Goal: Transaction & Acquisition: Purchase product/service

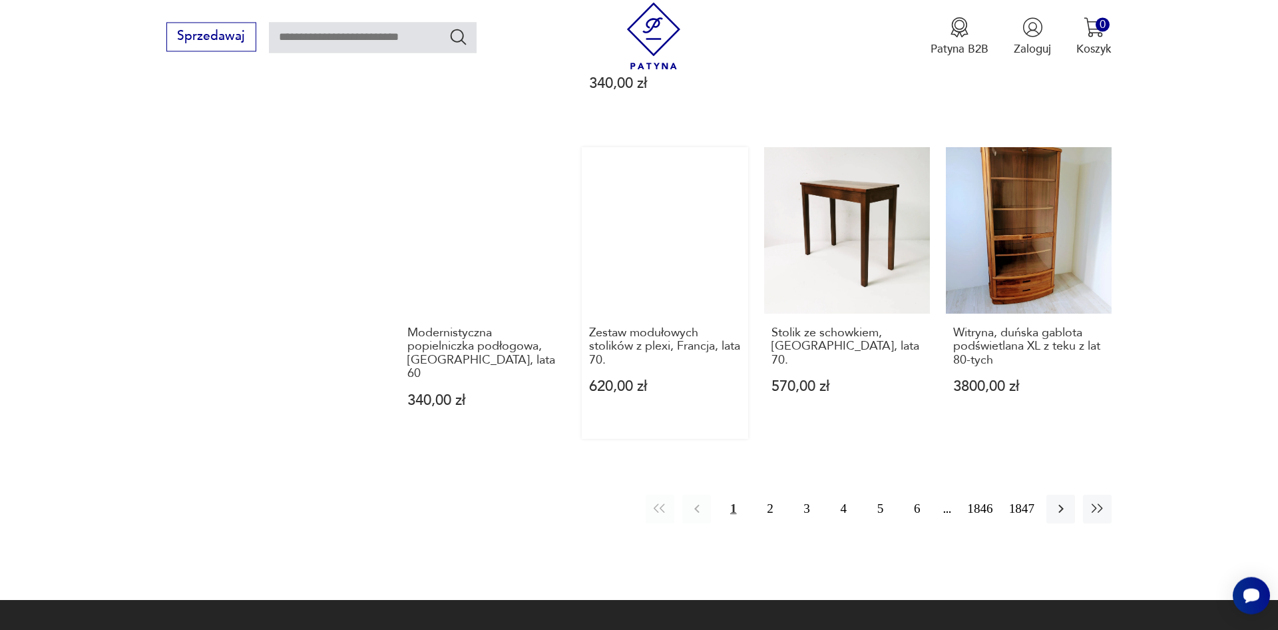
scroll to position [1246, 0]
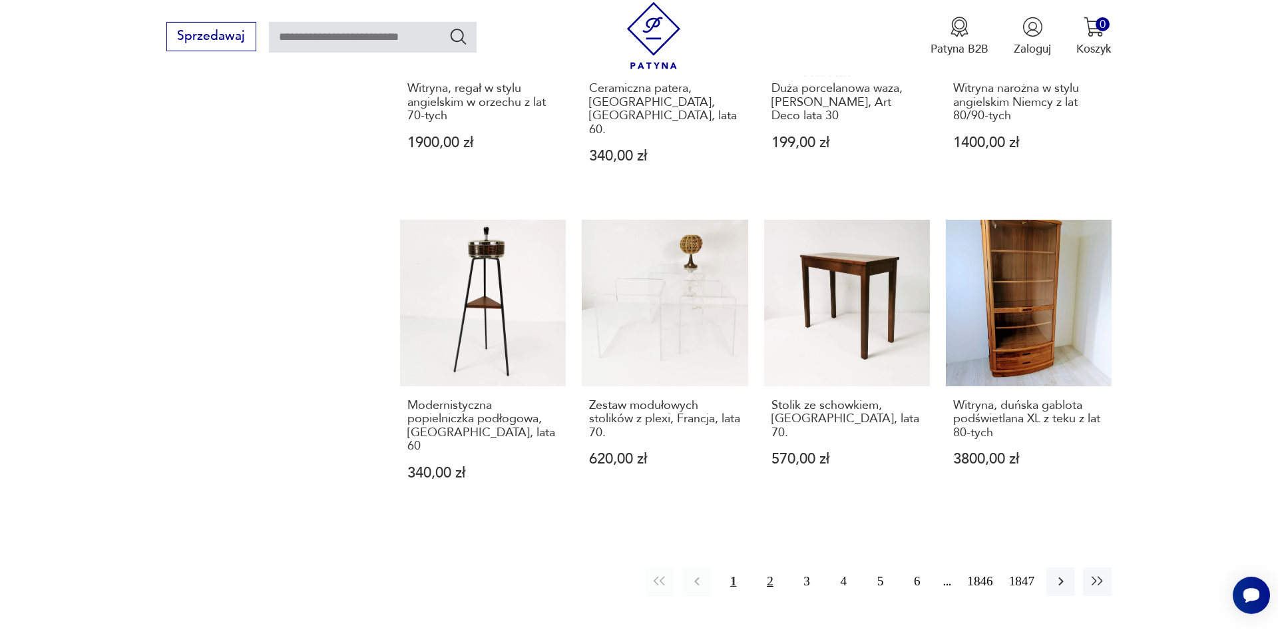
click at [774, 567] on button "2" at bounding box center [770, 581] width 29 height 29
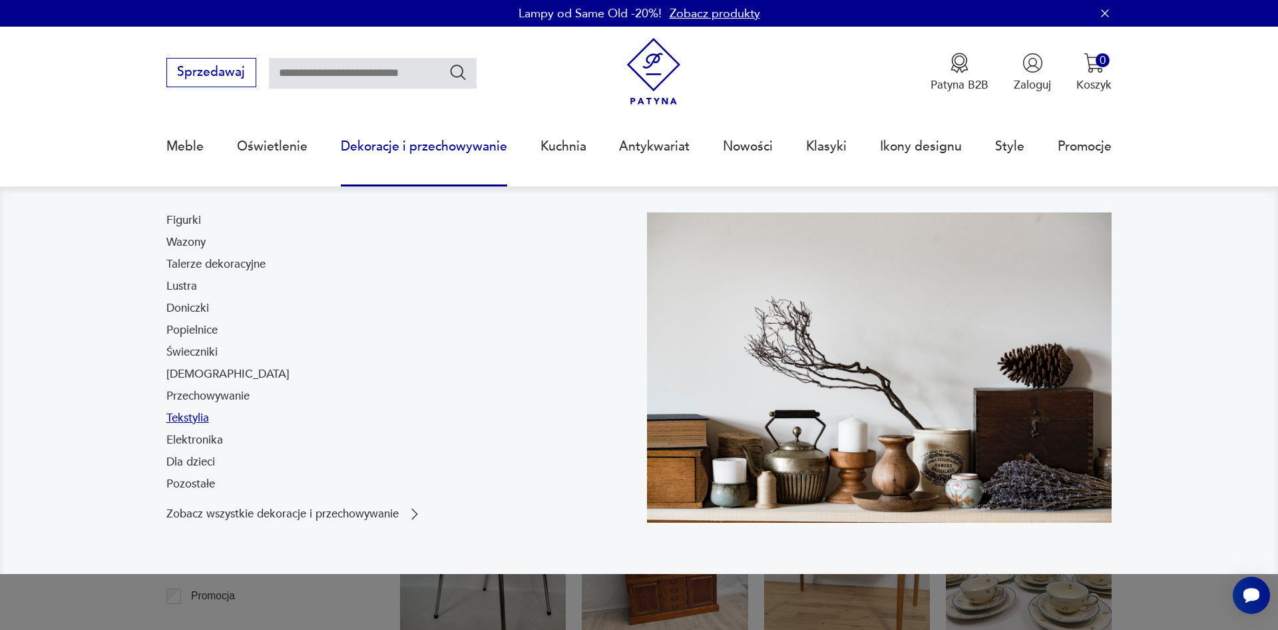
click at [187, 421] on link "Tekstylia" at bounding box center [187, 418] width 43 height 16
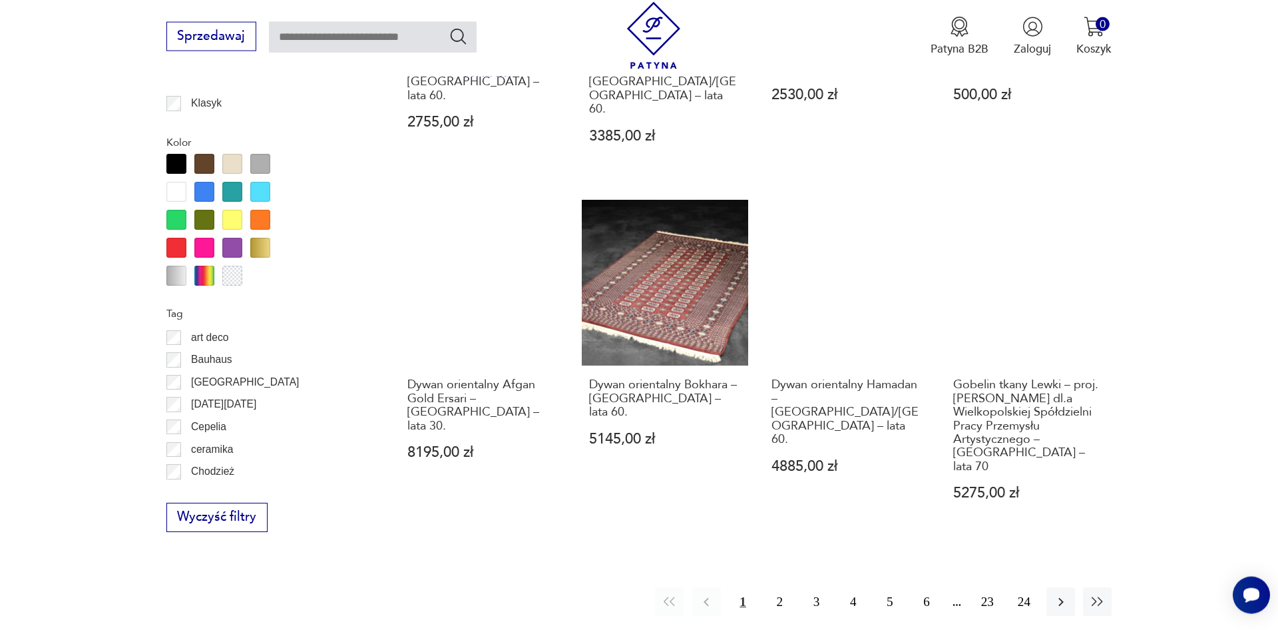
scroll to position [1605, 0]
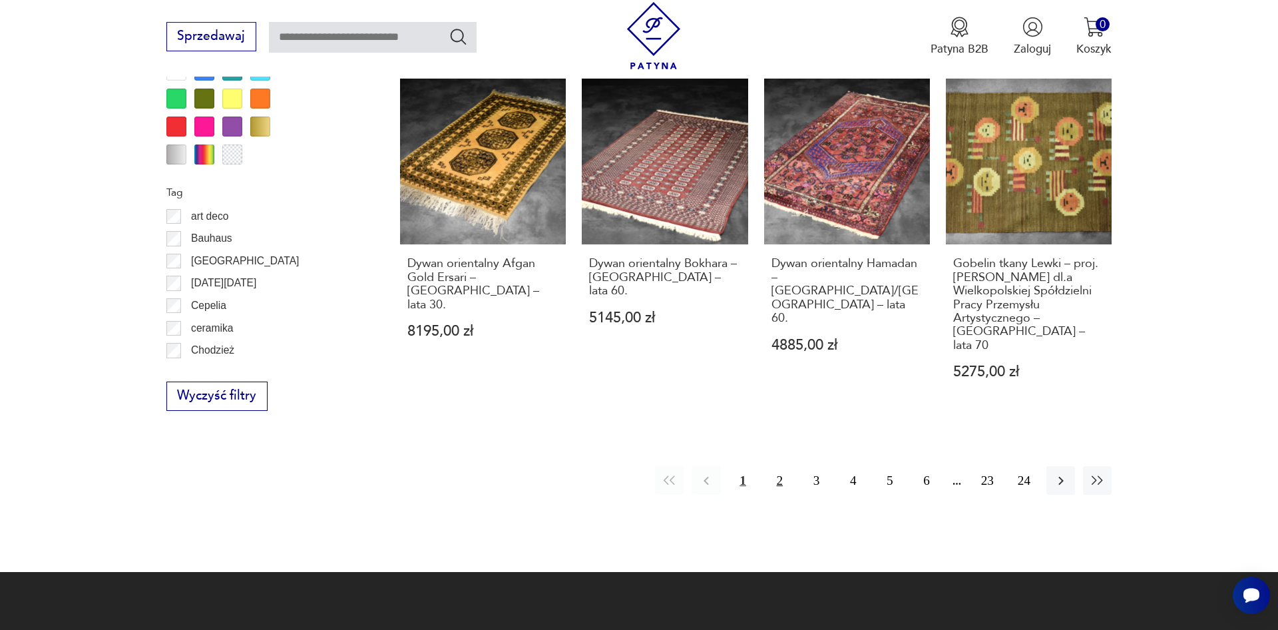
click at [778, 466] on button "2" at bounding box center [780, 480] width 29 height 29
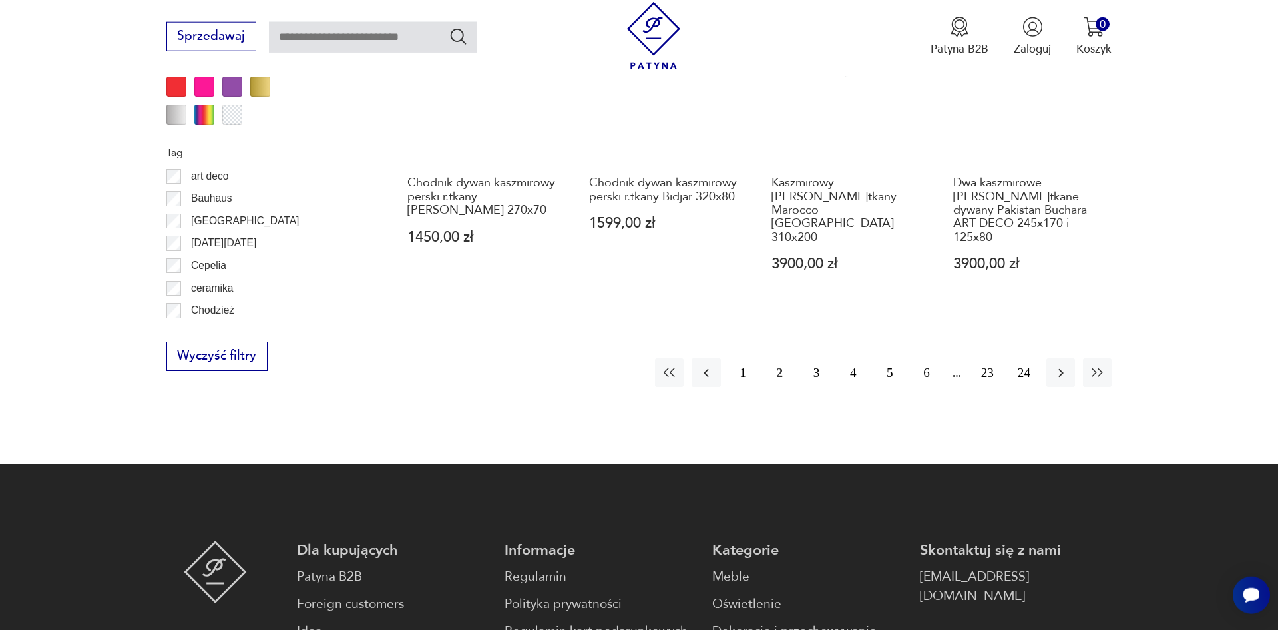
scroll to position [1598, 0]
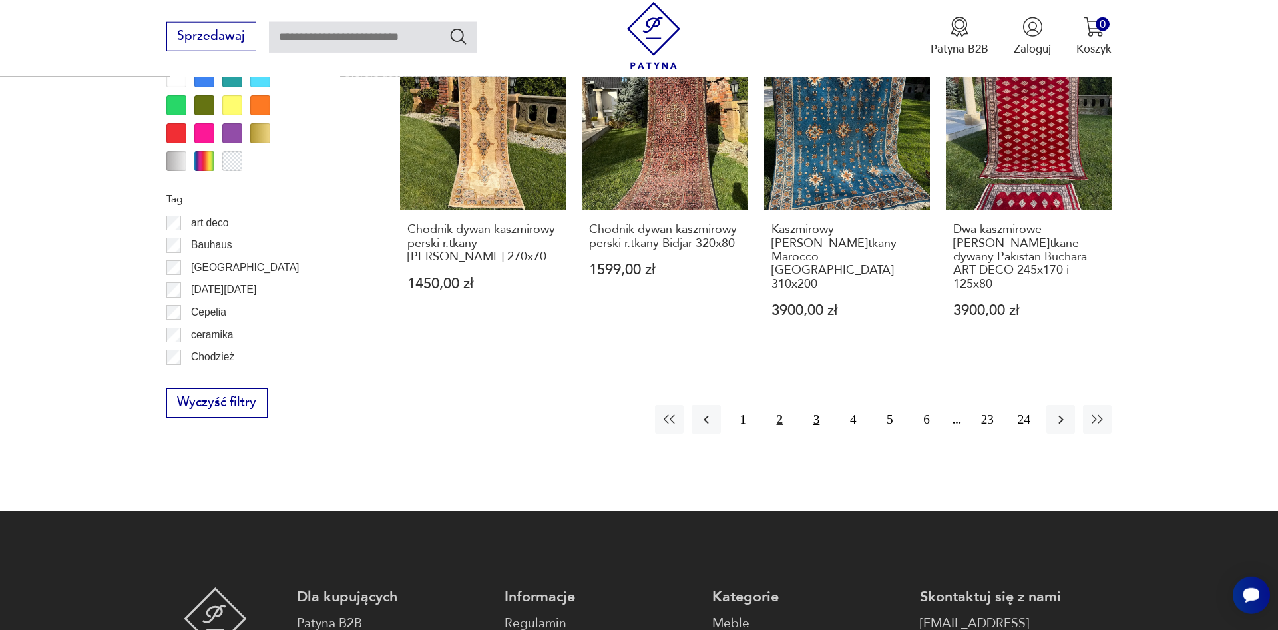
click at [821, 405] on button "3" at bounding box center [816, 419] width 29 height 29
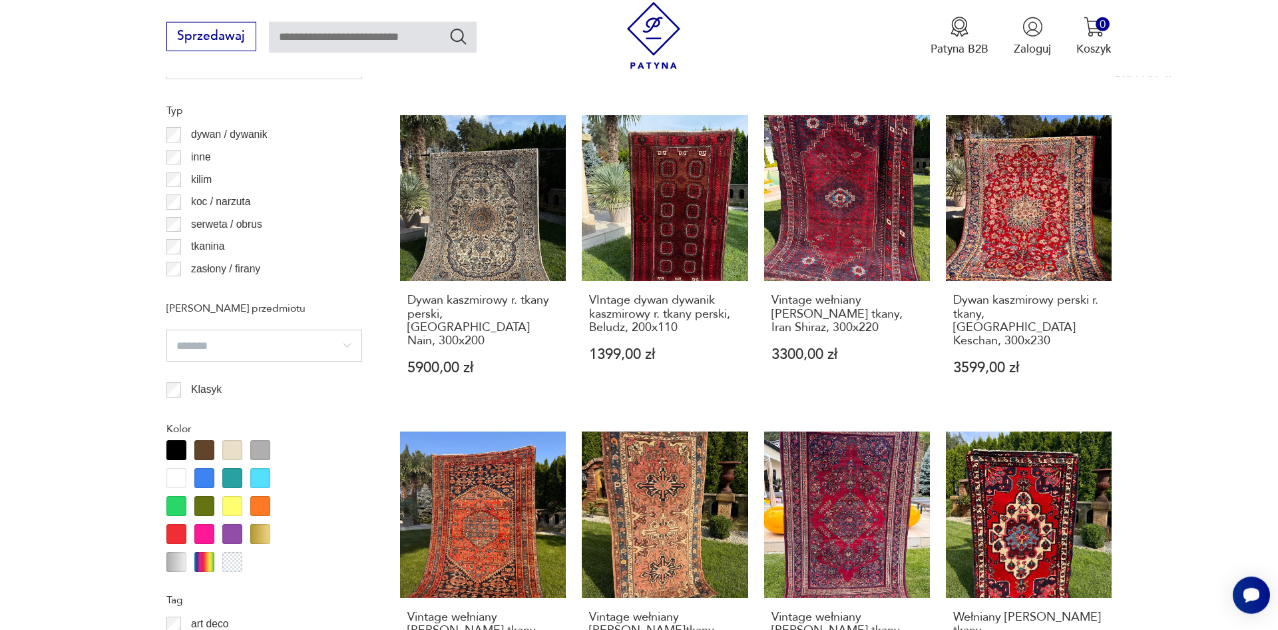
scroll to position [1394, 0]
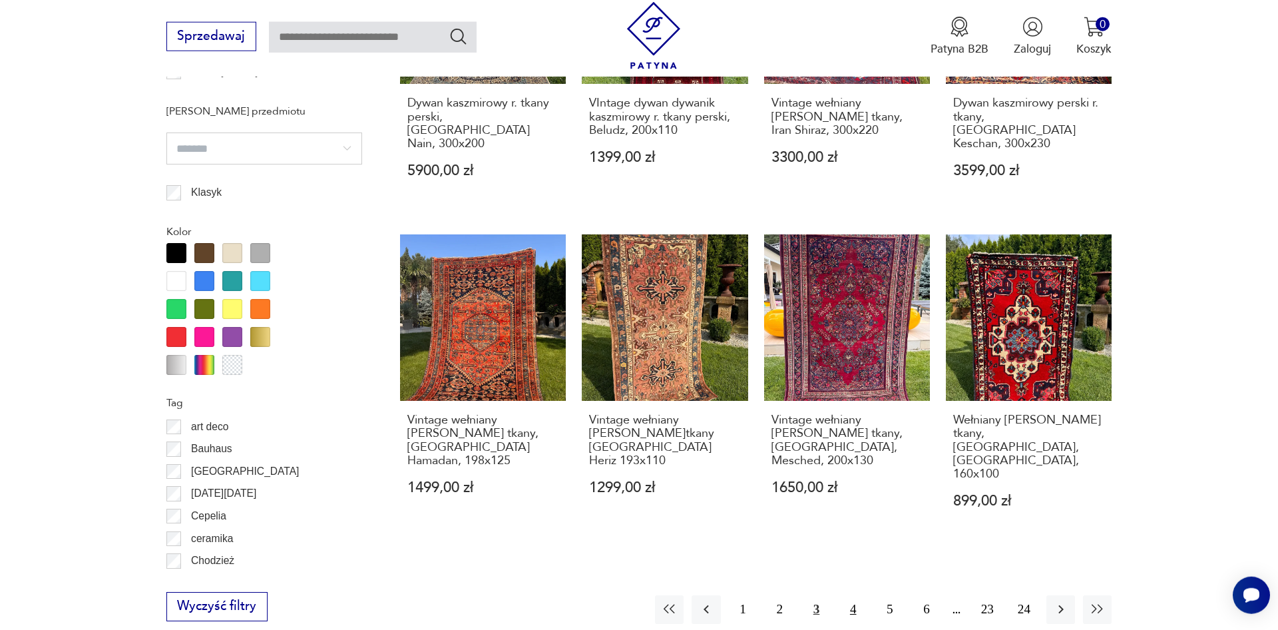
click at [844, 595] on button "4" at bounding box center [853, 609] width 29 height 29
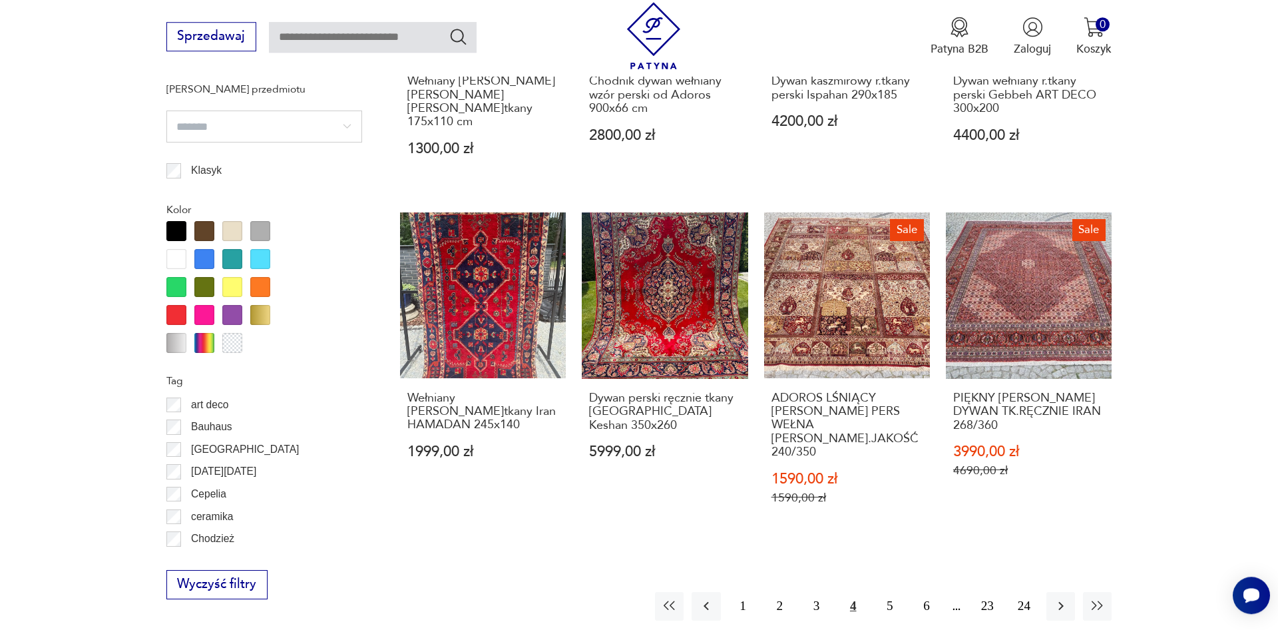
scroll to position [1530, 0]
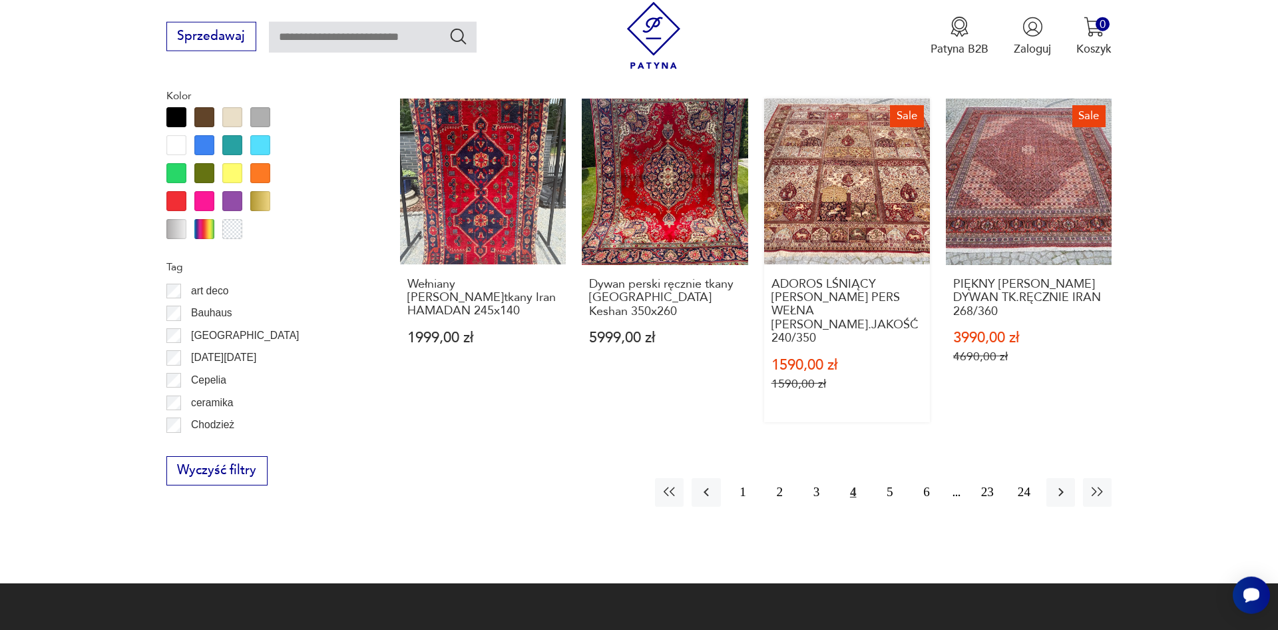
click at [836, 176] on link "Sale ADOROS LŚNIĄCY DYWAN PERS WEŁNA NAJ.JAKOŚĆ 240/350 1590,00 zł 1590,00 zł" at bounding box center [847, 261] width 166 height 324
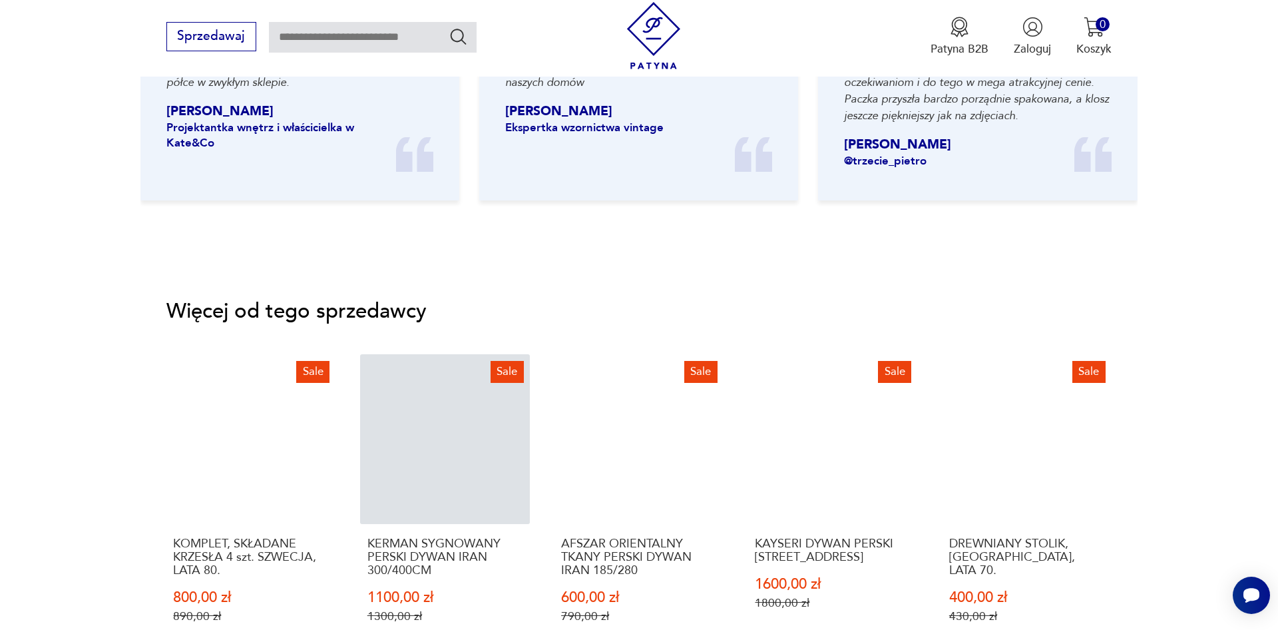
scroll to position [1970, 0]
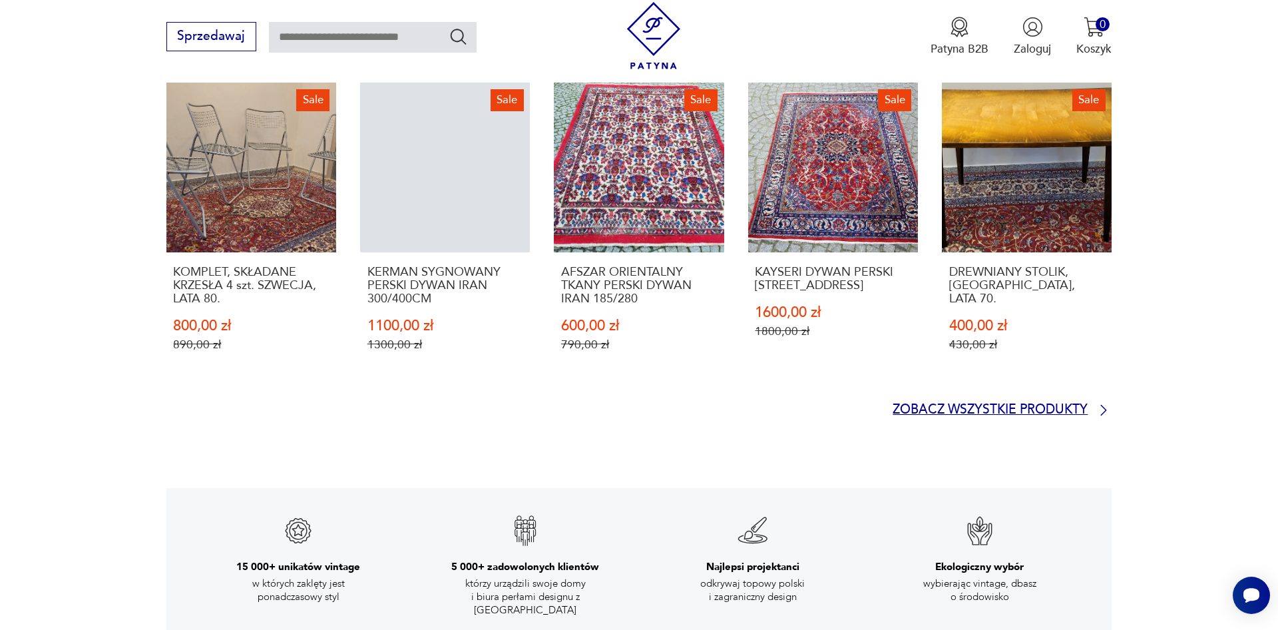
click at [1010, 405] on p "Zobacz wszystkie produkty" at bounding box center [990, 410] width 195 height 11
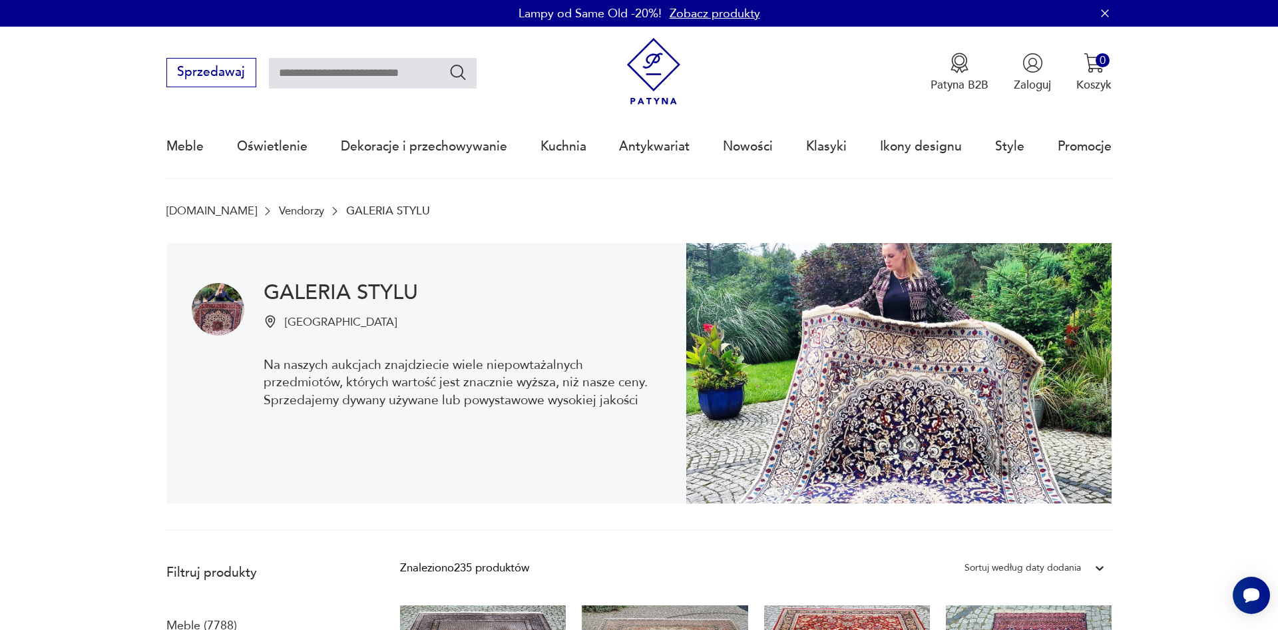
click at [1104, 569] on div "Sortuj według daty dodania" at bounding box center [1035, 568] width 154 height 24
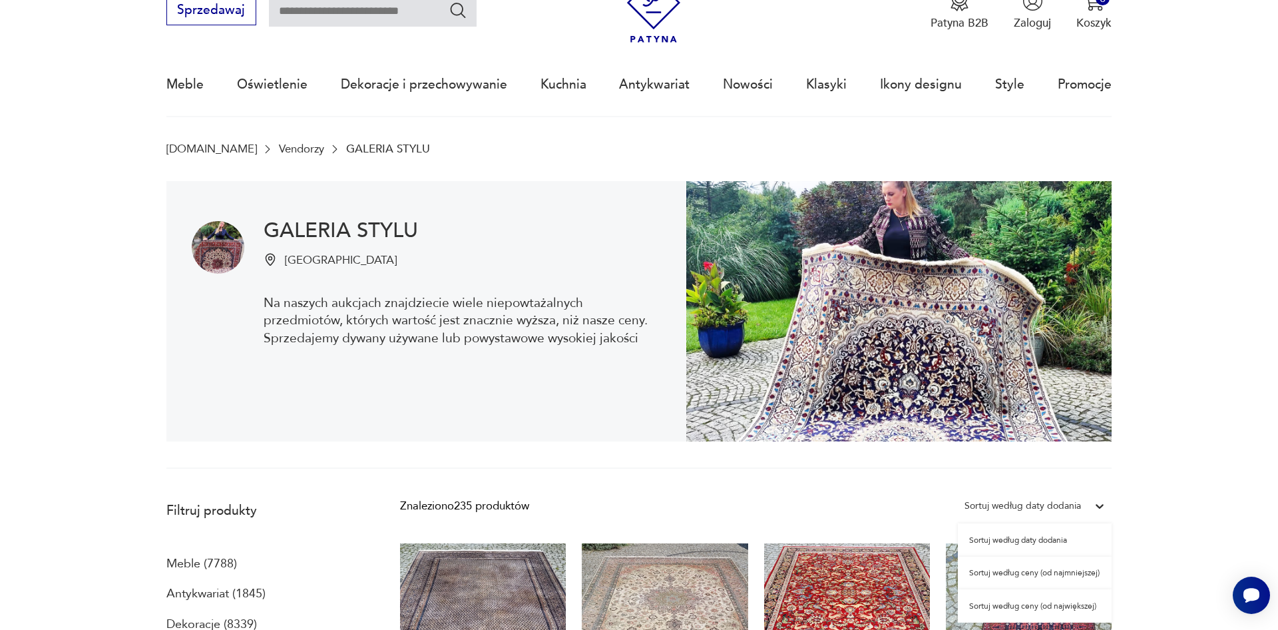
click at [1046, 577] on div "Sortuj według ceny (od najmniejszej)" at bounding box center [1035, 573] width 154 height 33
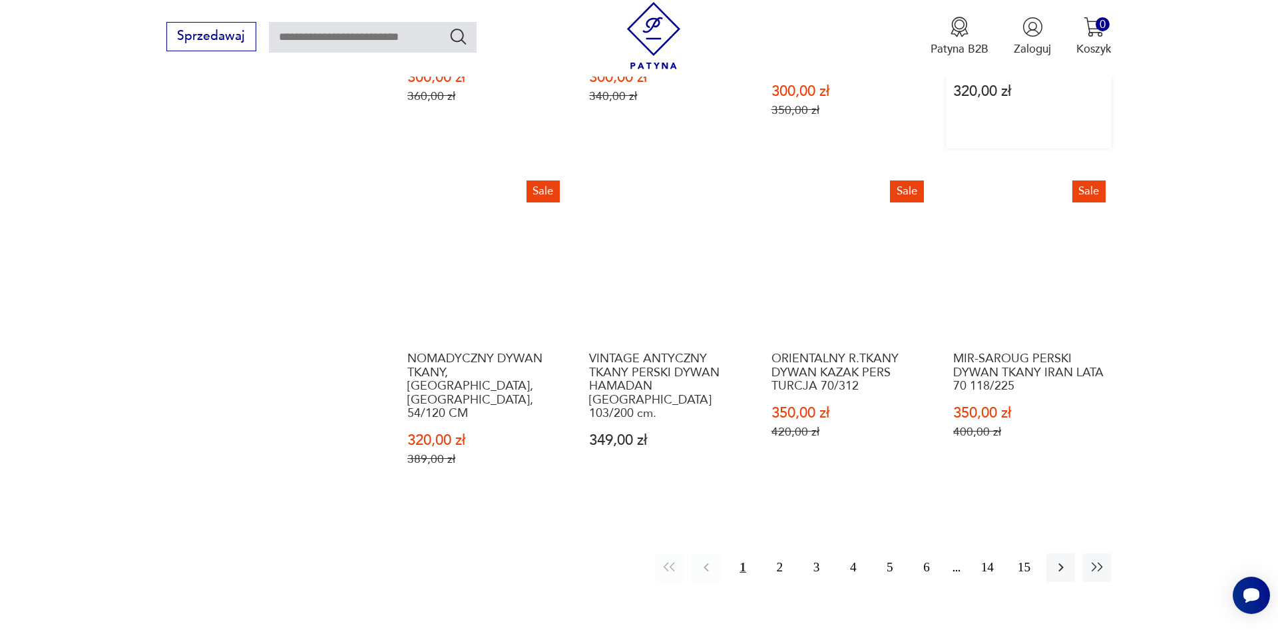
scroll to position [1444, 0]
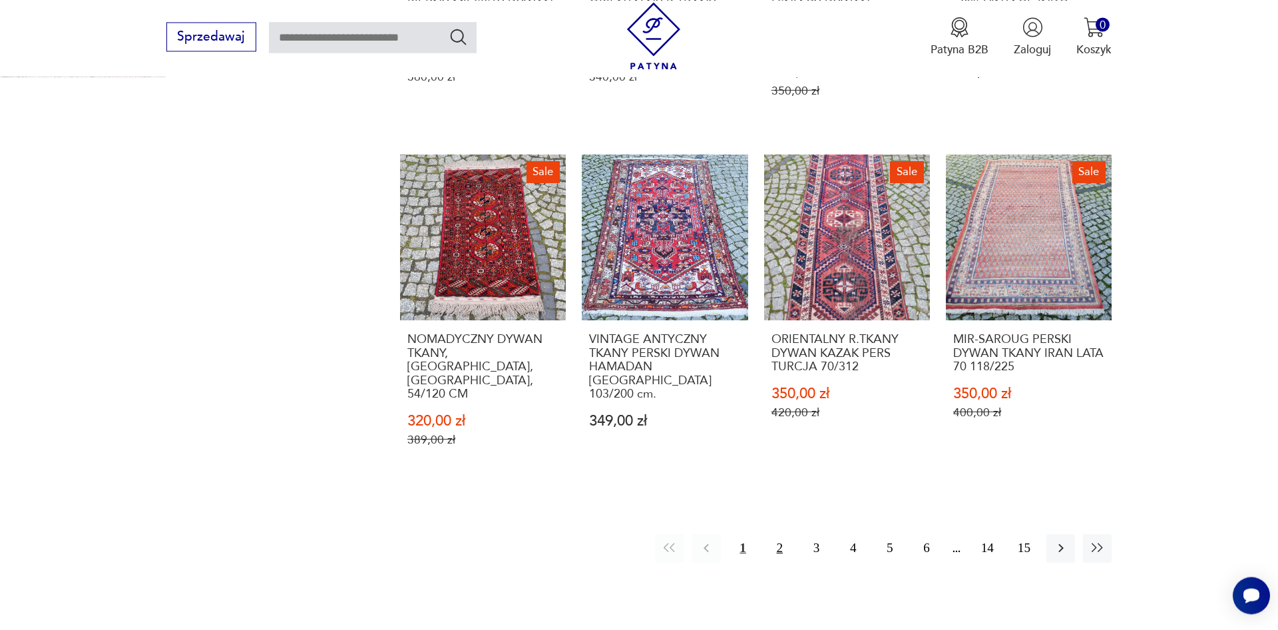
click at [779, 534] on button "2" at bounding box center [780, 548] width 29 height 29
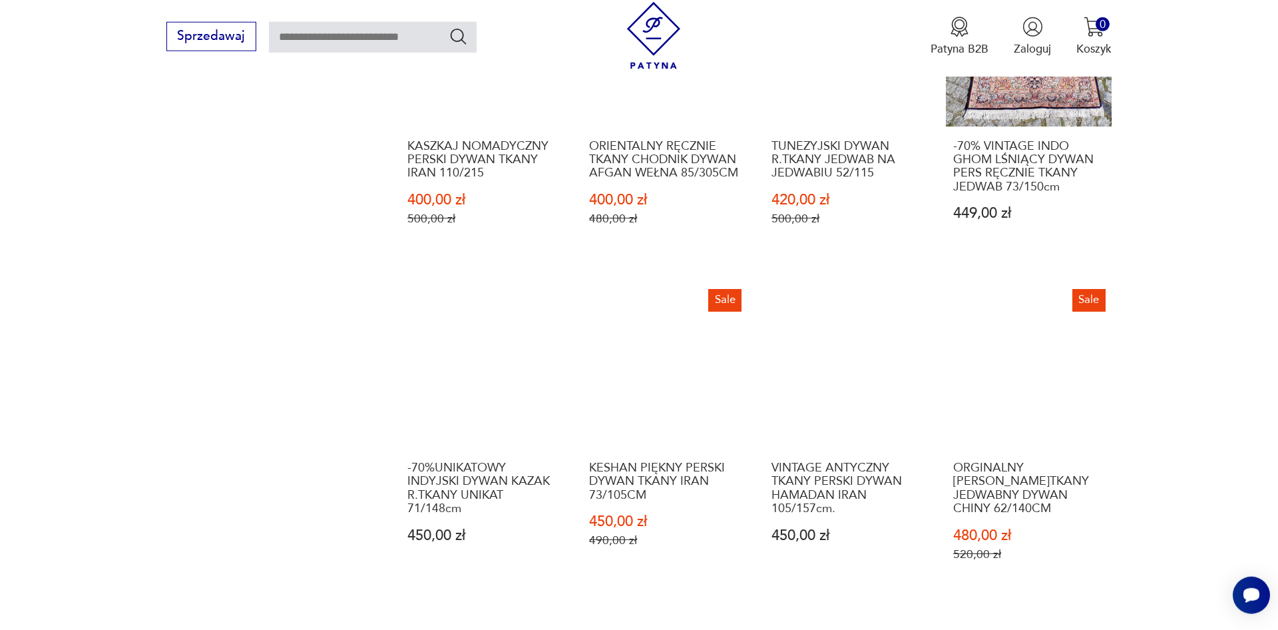
scroll to position [1376, 0]
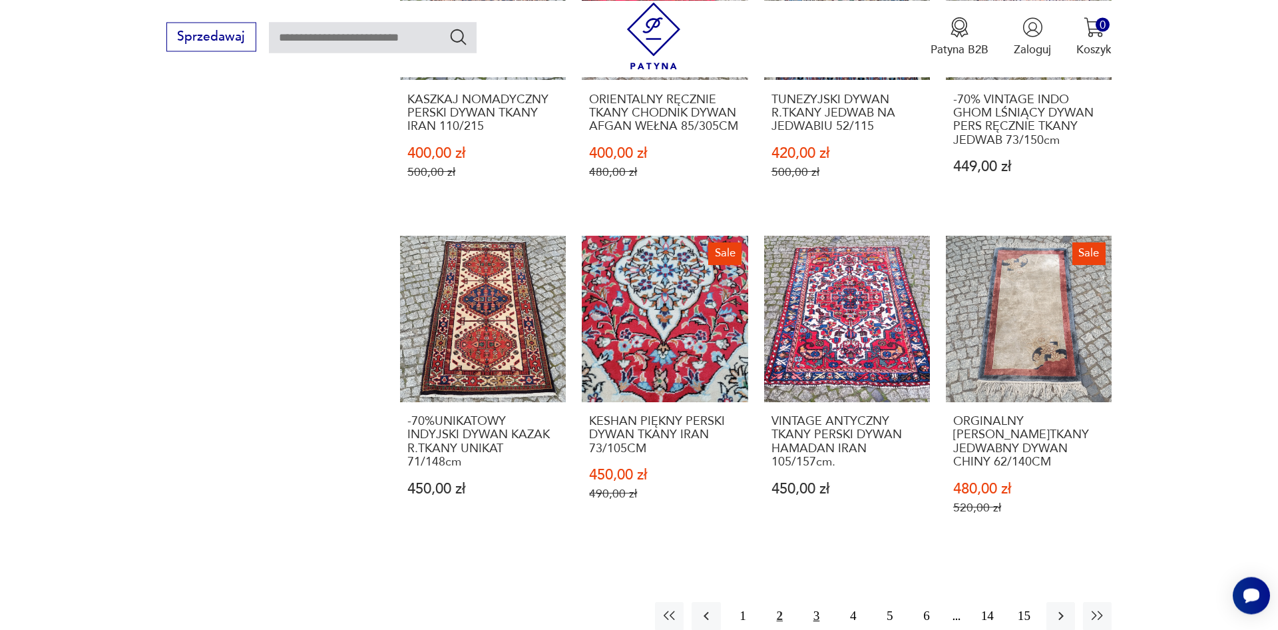
click at [820, 604] on button "3" at bounding box center [816, 616] width 29 height 29
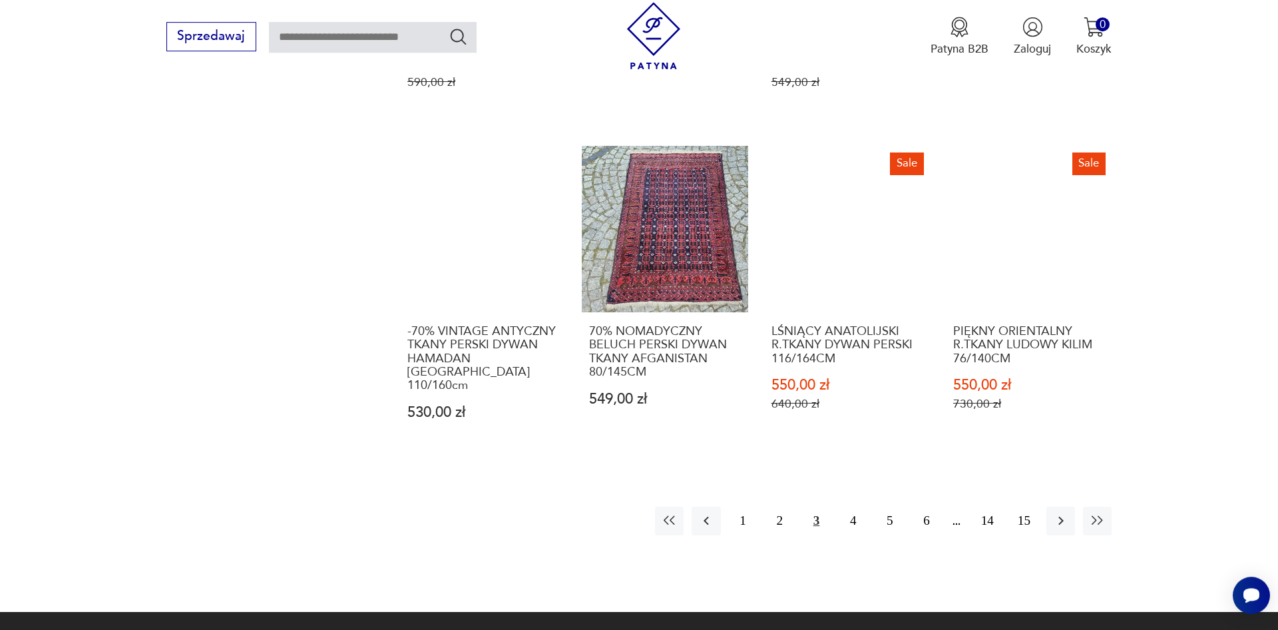
scroll to position [1511, 0]
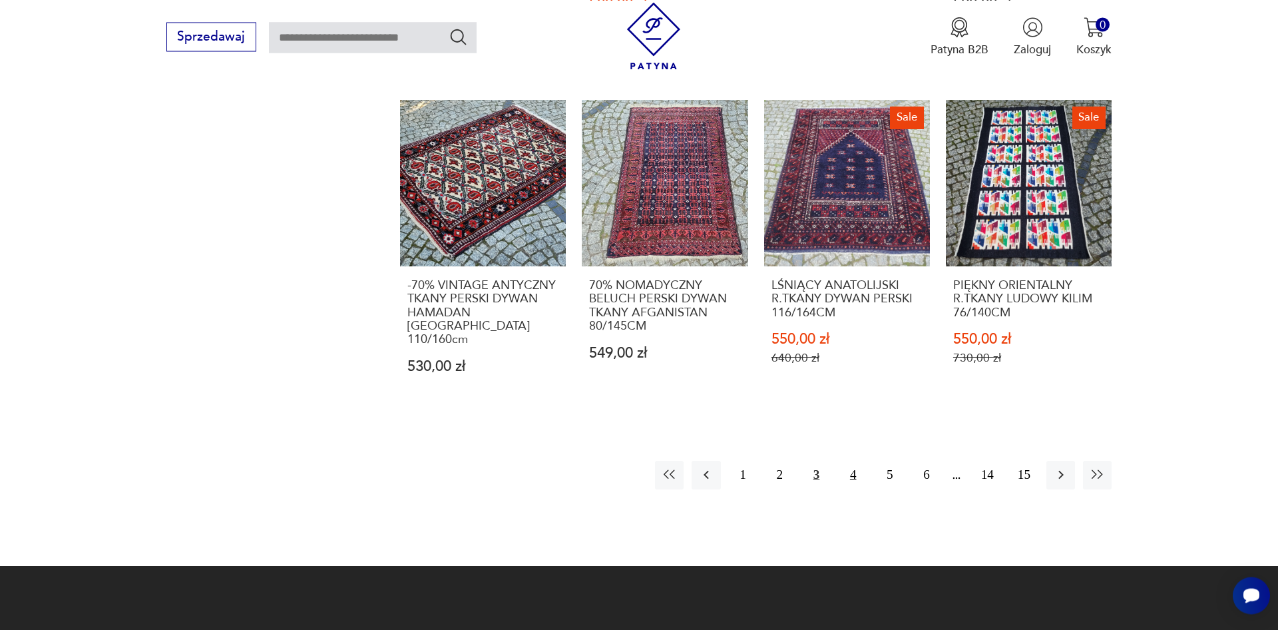
click at [857, 461] on button "4" at bounding box center [853, 475] width 29 height 29
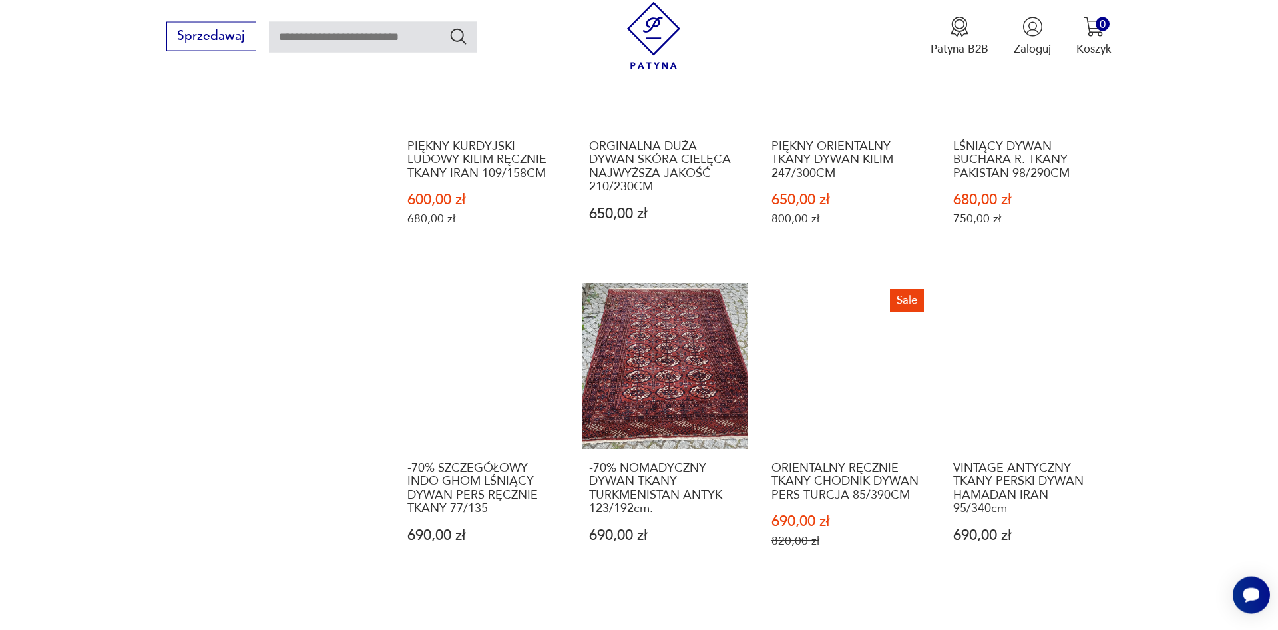
scroll to position [1376, 0]
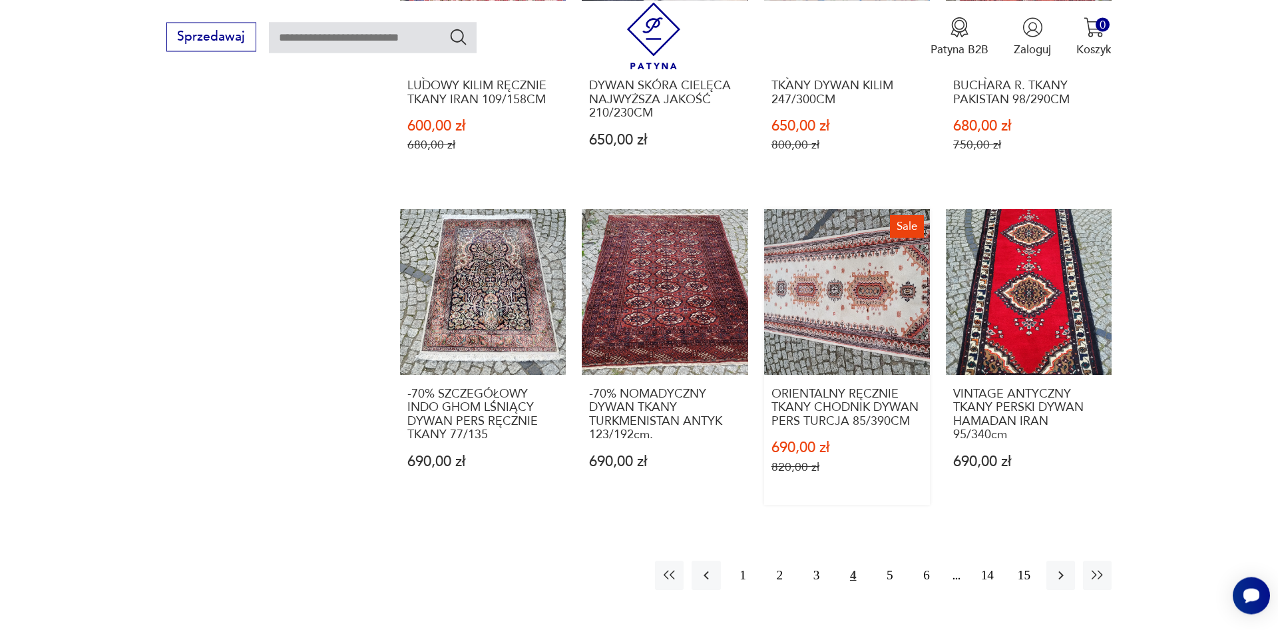
click at [830, 315] on link "Sale ORIENTALNY RĘCZNIE TKANY CHODNIK DYWAN PERS TURCJA 85/390CM 690,00 zł 820,…" at bounding box center [847, 357] width 166 height 296
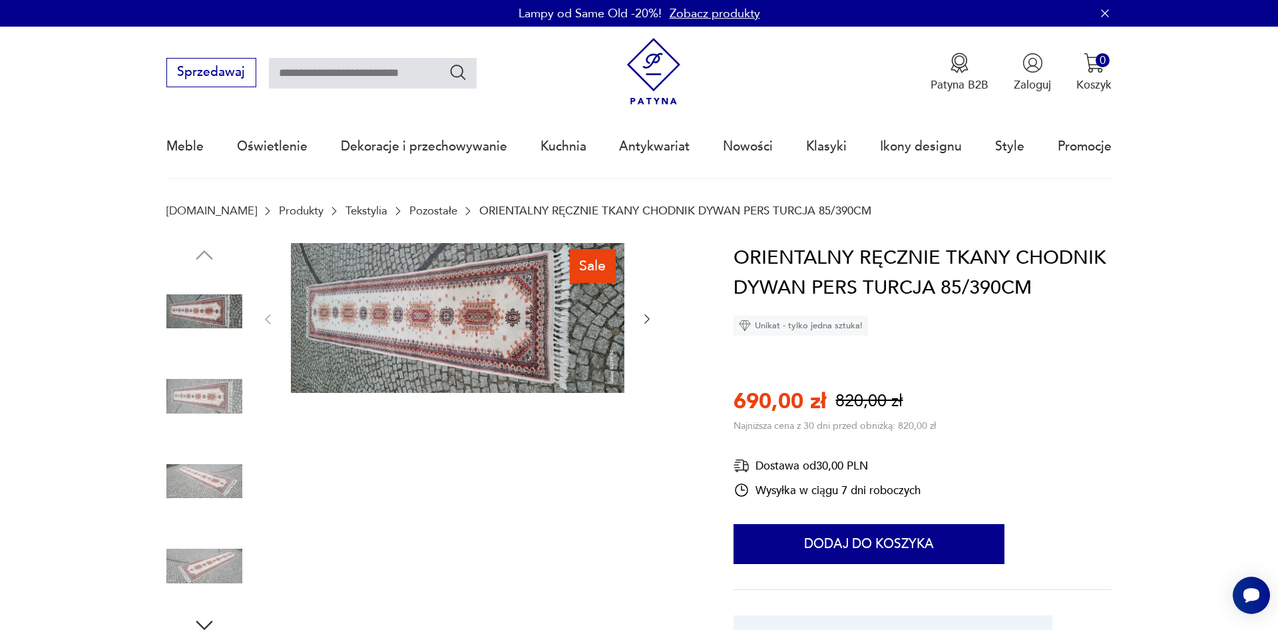
click at [500, 350] on img at bounding box center [458, 318] width 334 height 150
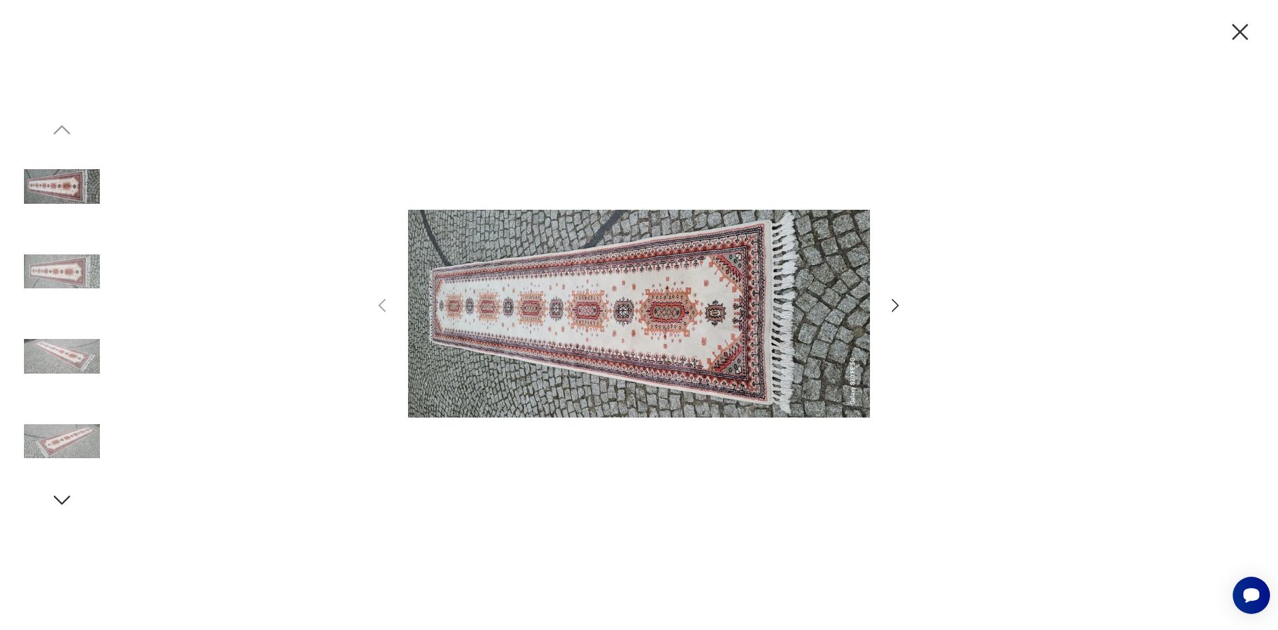
click at [898, 306] on icon "button" at bounding box center [895, 305] width 7 height 13
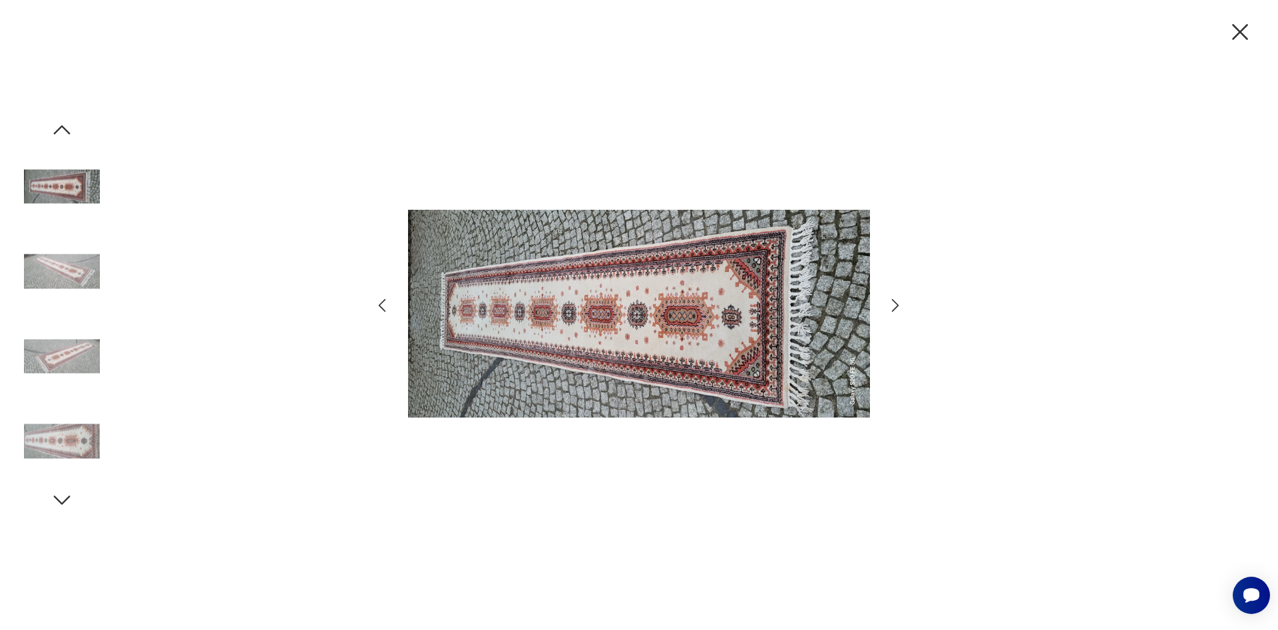
click at [898, 306] on icon "button" at bounding box center [895, 305] width 7 height 13
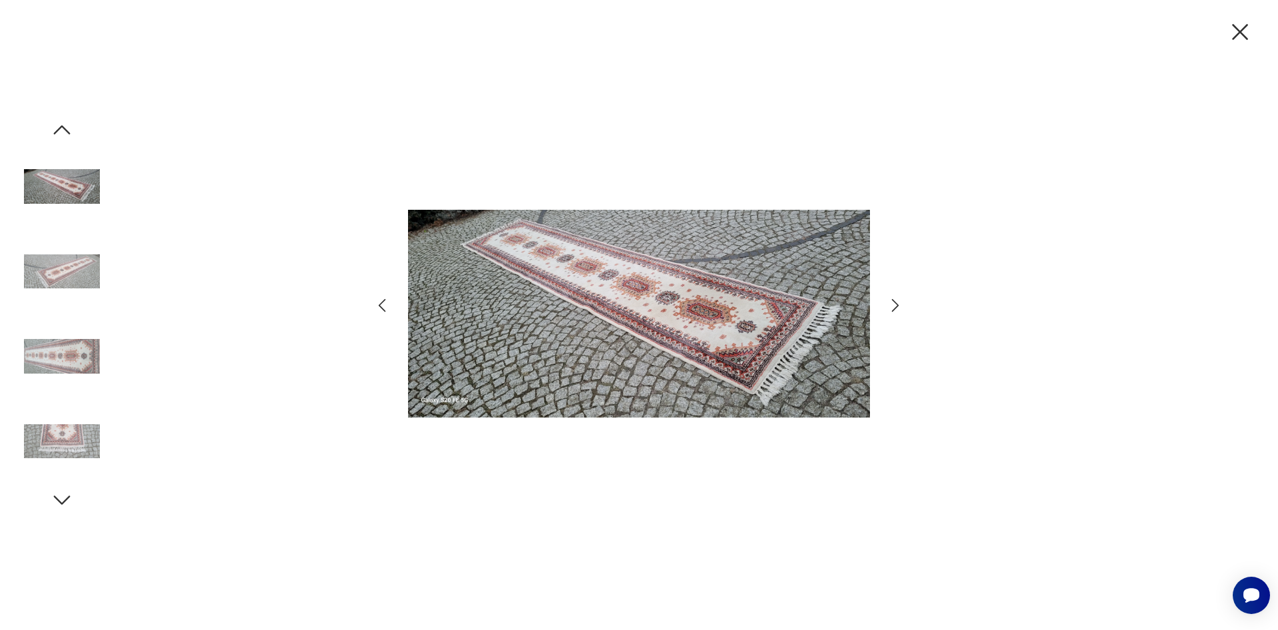
click at [898, 306] on icon "button" at bounding box center [895, 305] width 7 height 13
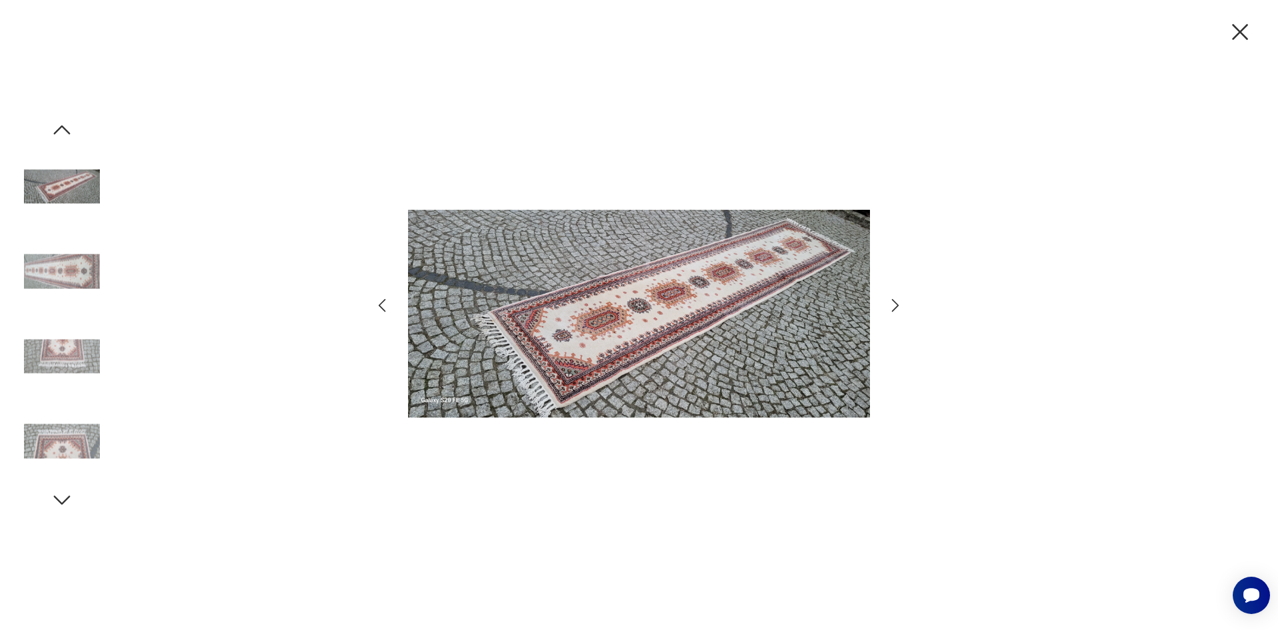
click at [898, 306] on icon "button" at bounding box center [895, 305] width 7 height 13
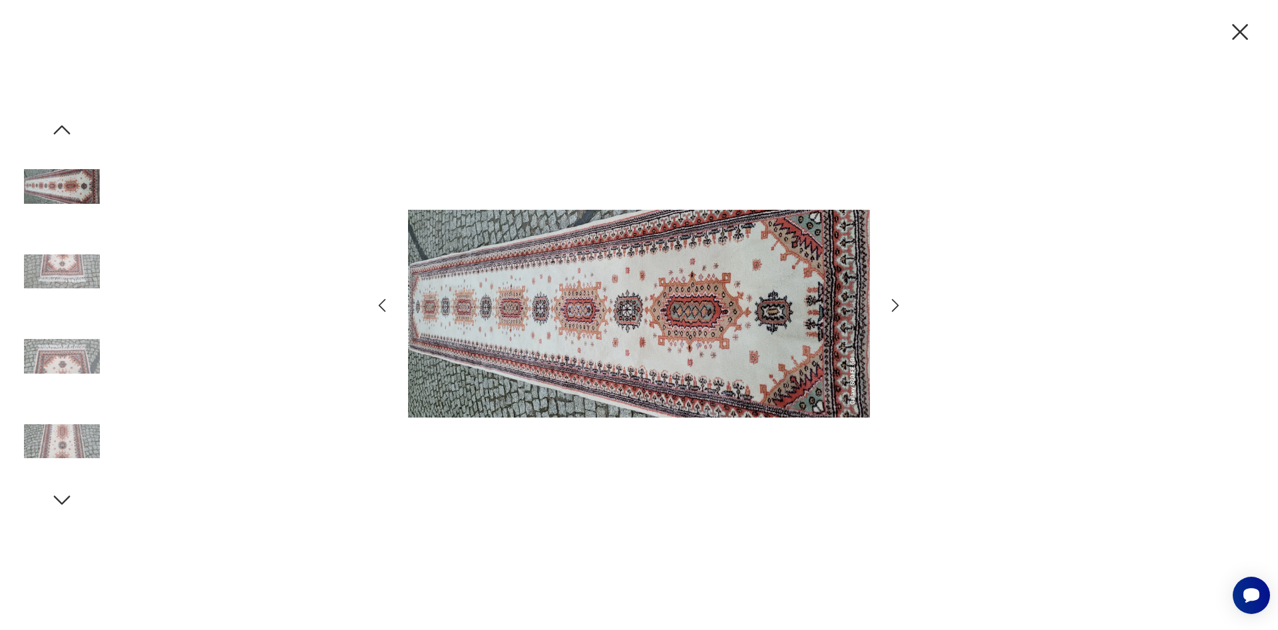
click at [898, 306] on icon "button" at bounding box center [895, 305] width 7 height 13
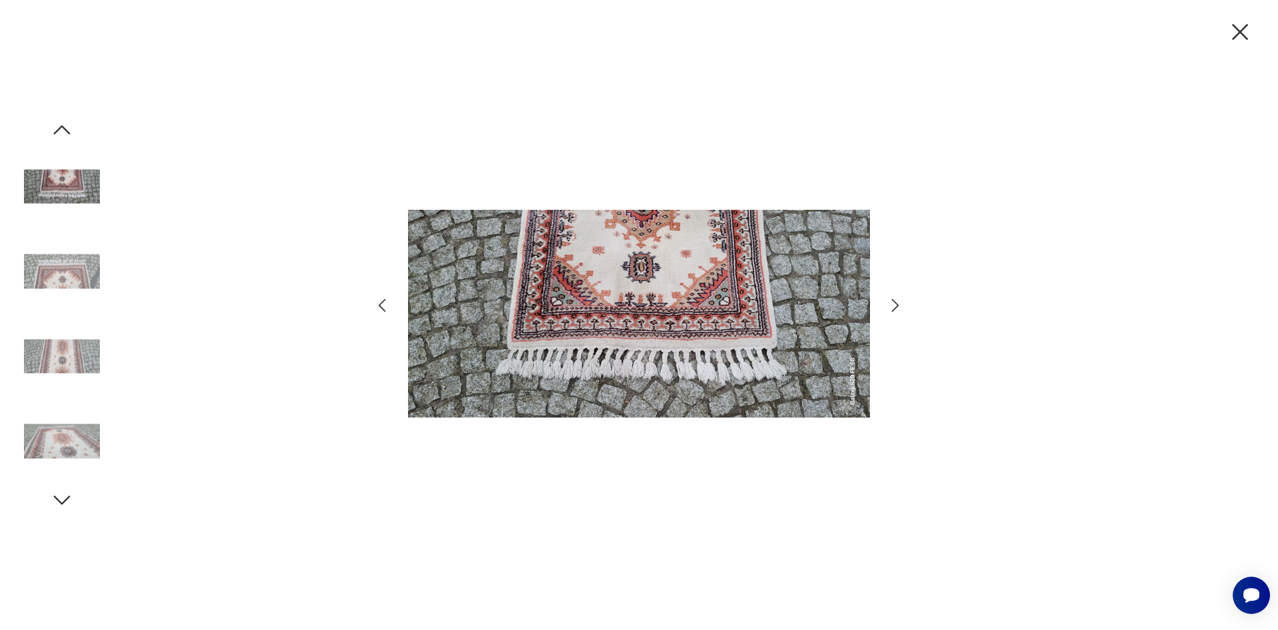
click at [898, 306] on icon "button" at bounding box center [895, 305] width 7 height 13
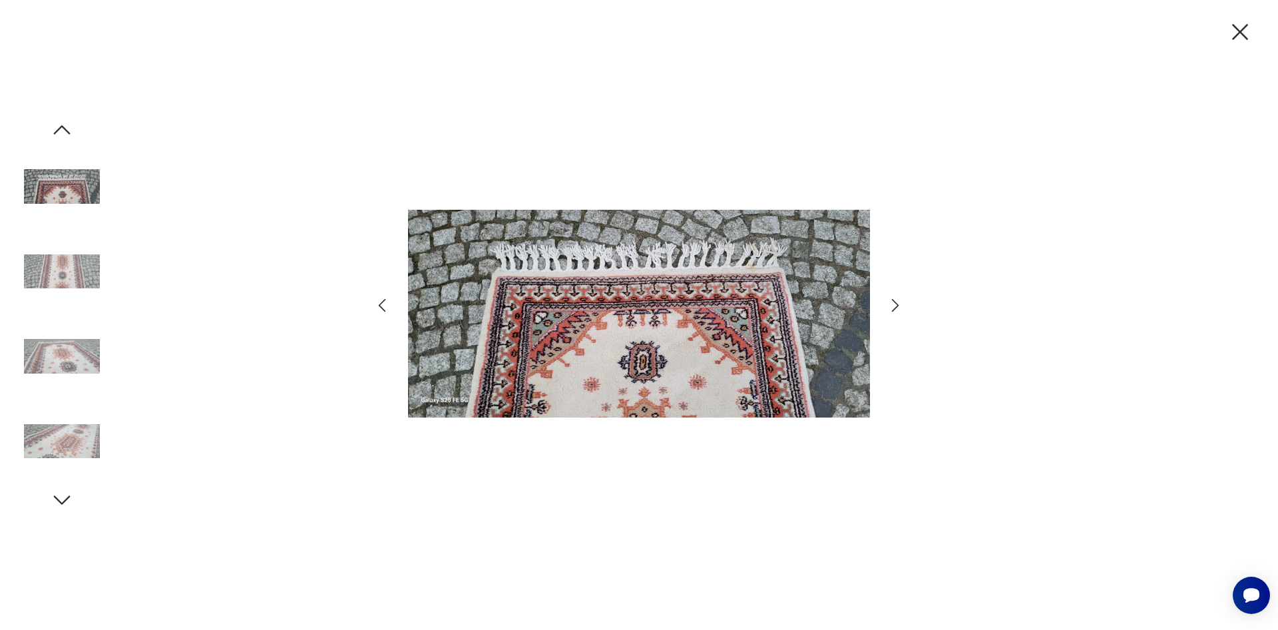
click at [898, 306] on icon "button" at bounding box center [895, 305] width 7 height 13
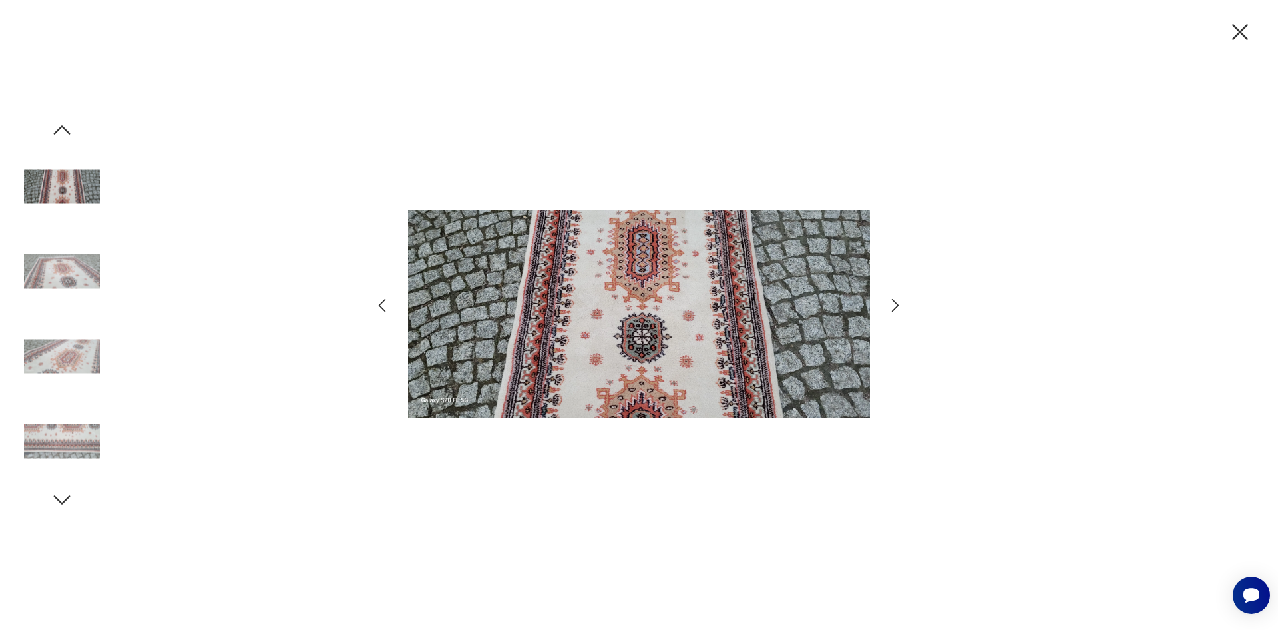
click at [898, 306] on icon "button" at bounding box center [895, 305] width 7 height 13
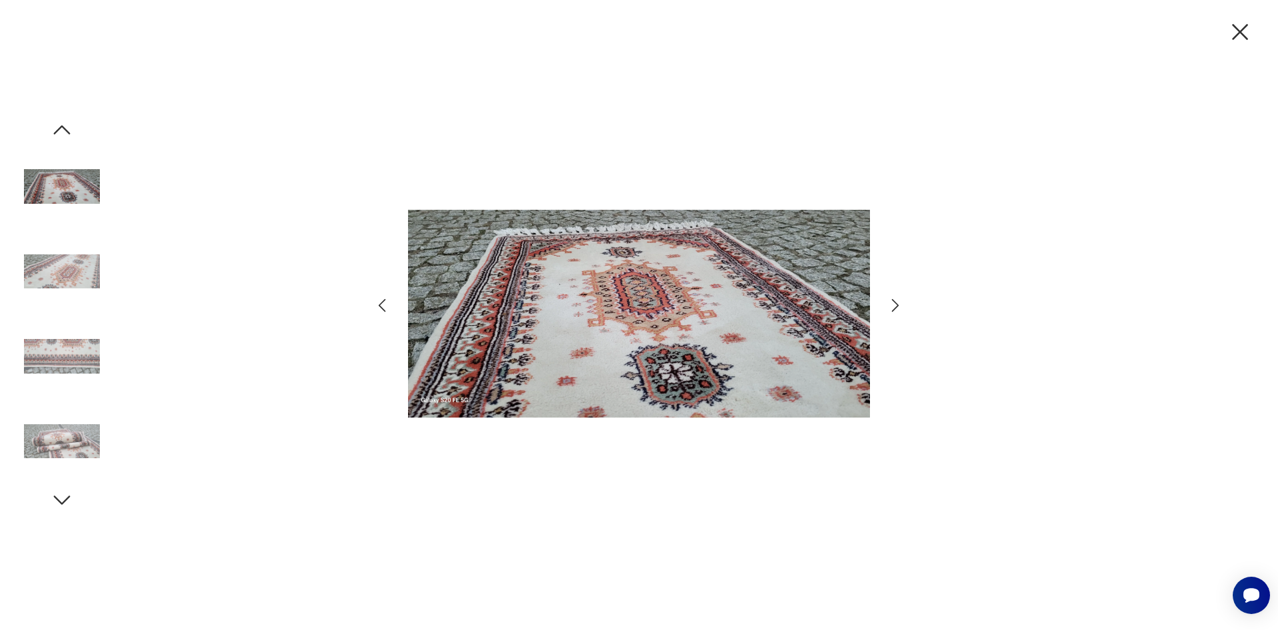
click at [898, 306] on icon "button" at bounding box center [895, 305] width 7 height 13
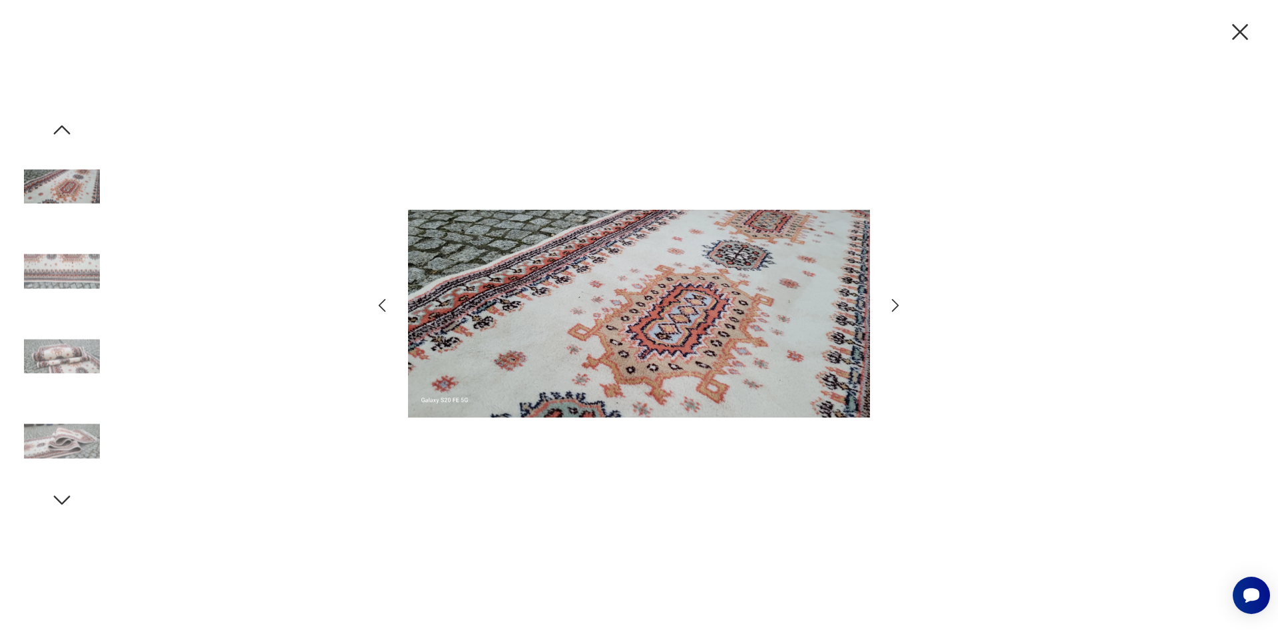
click at [898, 306] on icon "button" at bounding box center [895, 305] width 7 height 13
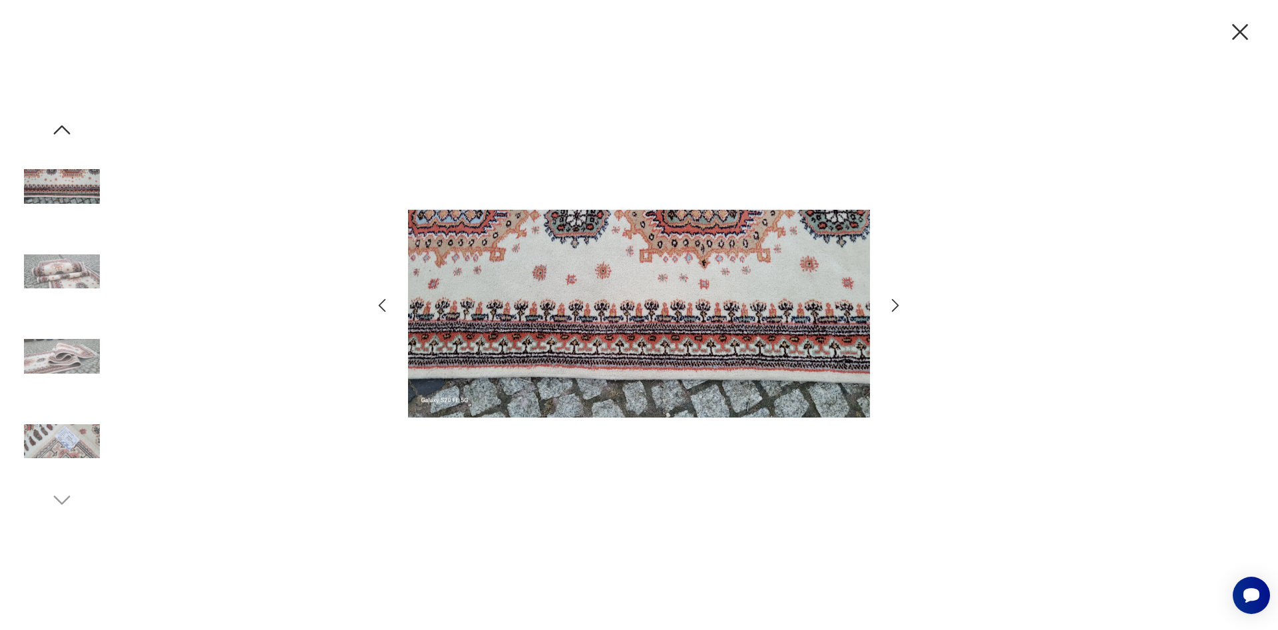
click at [898, 306] on icon "button" at bounding box center [895, 305] width 7 height 13
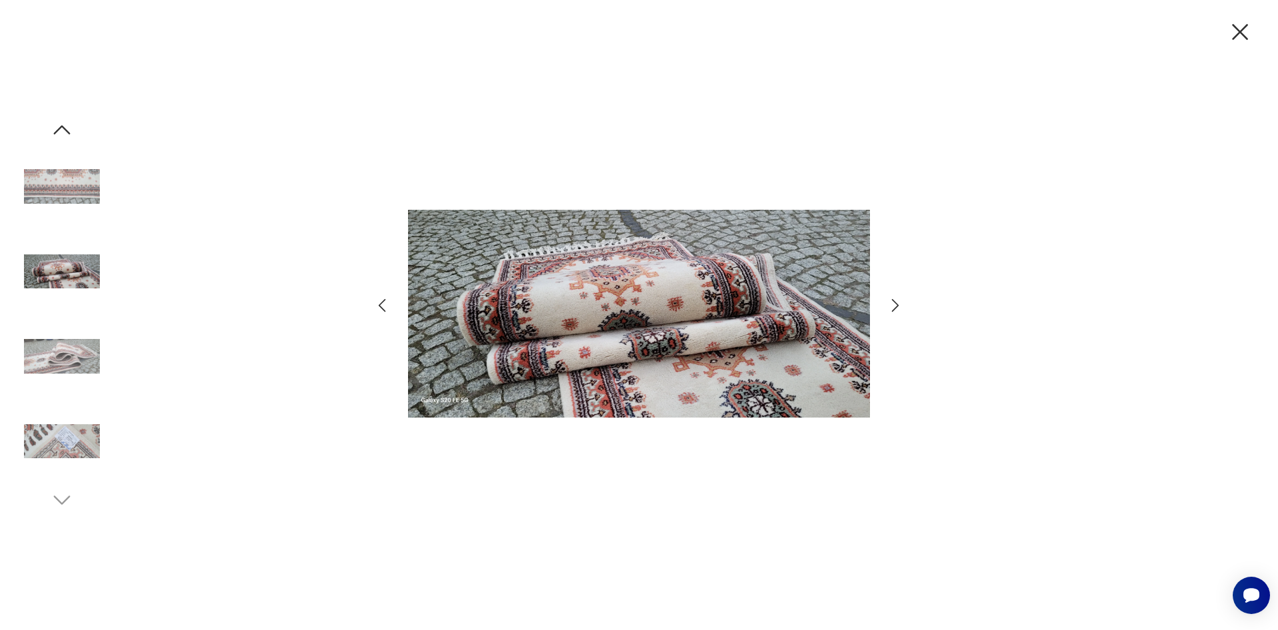
click at [898, 306] on icon "button" at bounding box center [895, 305] width 7 height 13
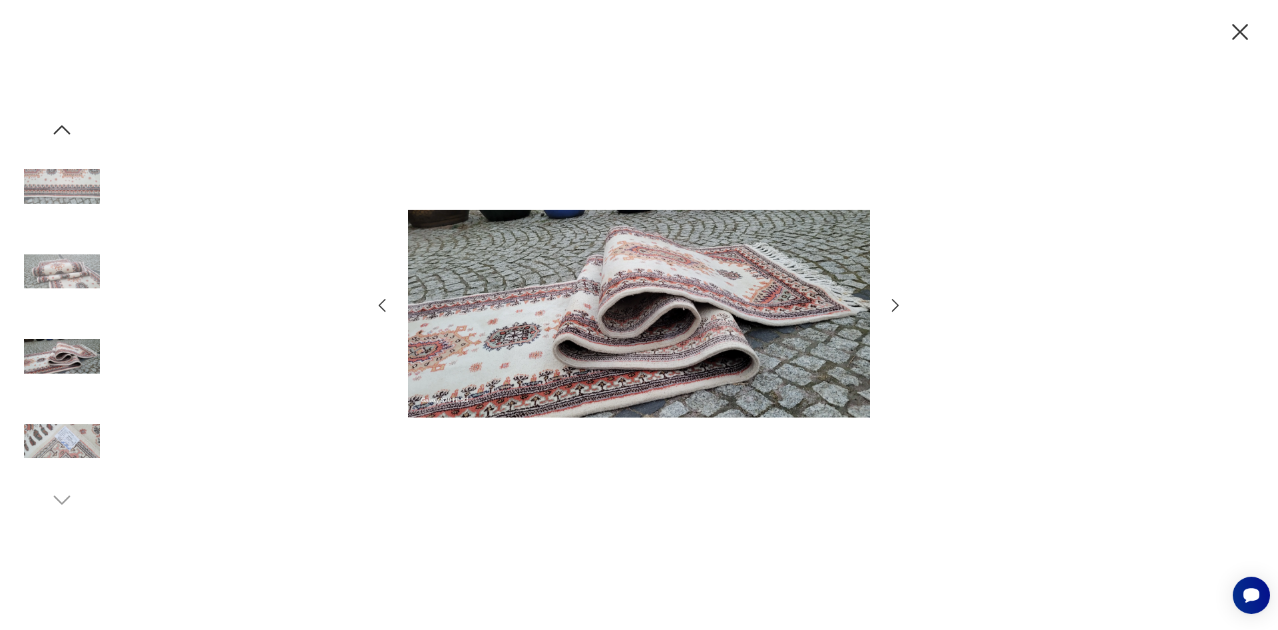
click at [898, 306] on icon "button" at bounding box center [895, 305] width 7 height 13
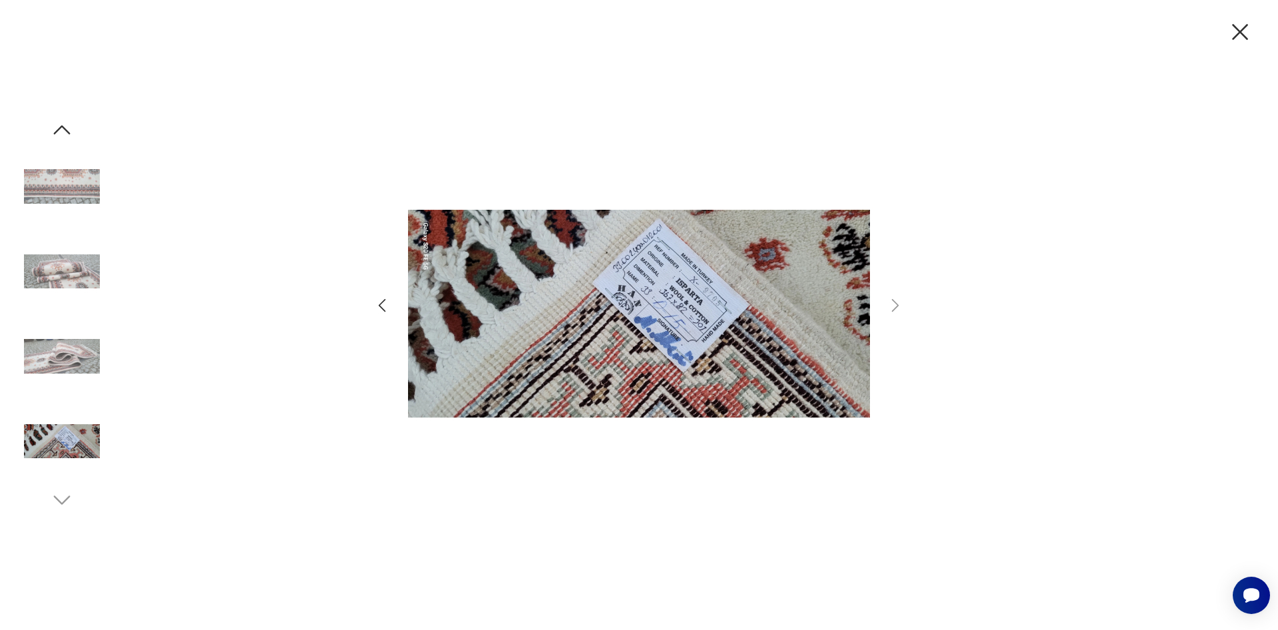
click at [1240, 32] on icon "button" at bounding box center [1241, 32] width 16 height 16
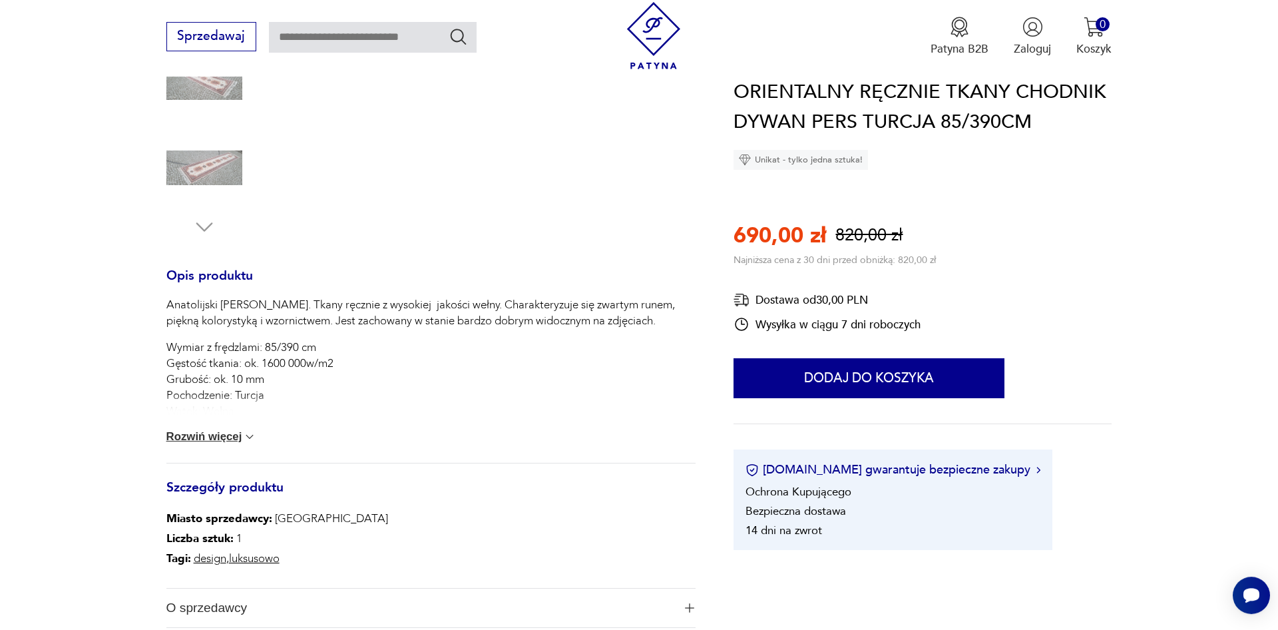
scroll to position [408, 0]
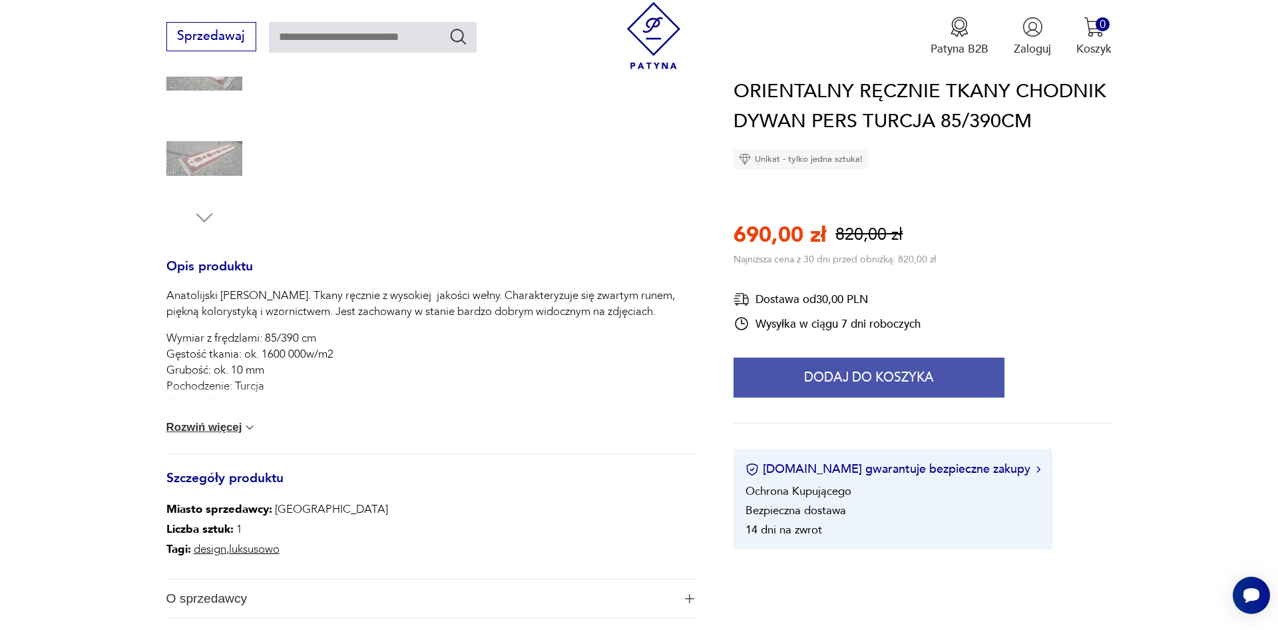
click at [871, 377] on button "Dodaj do koszyka" at bounding box center [869, 378] width 271 height 40
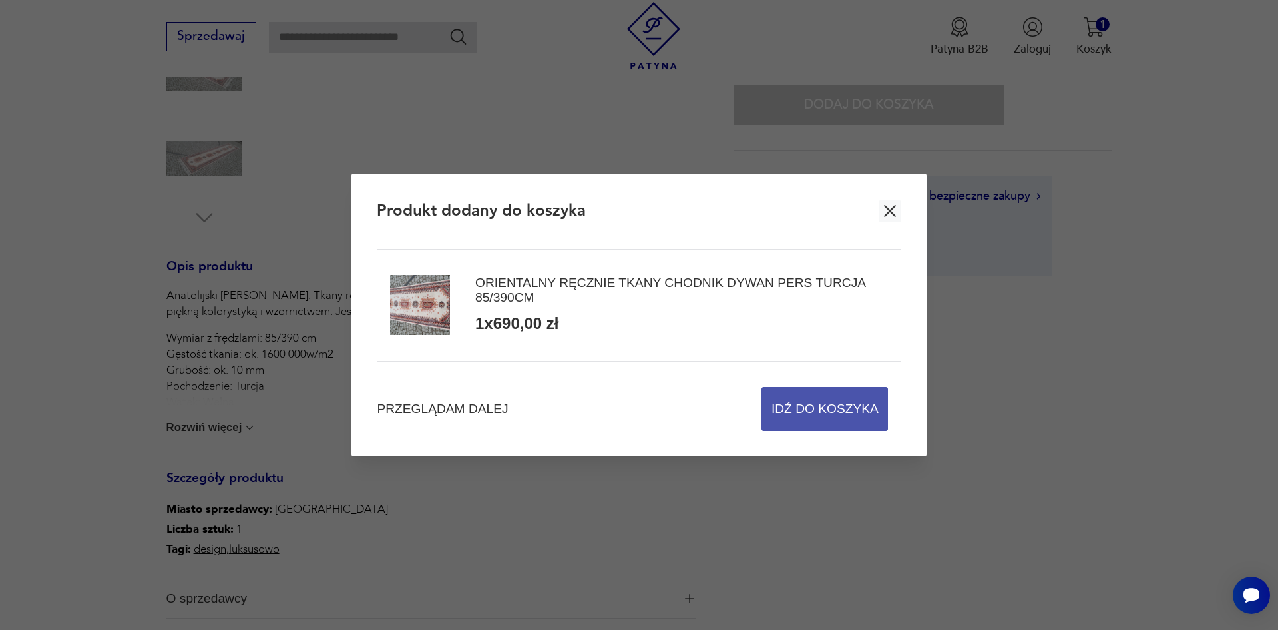
click at [810, 412] on span "Idź do koszyka" at bounding box center [825, 409] width 107 height 43
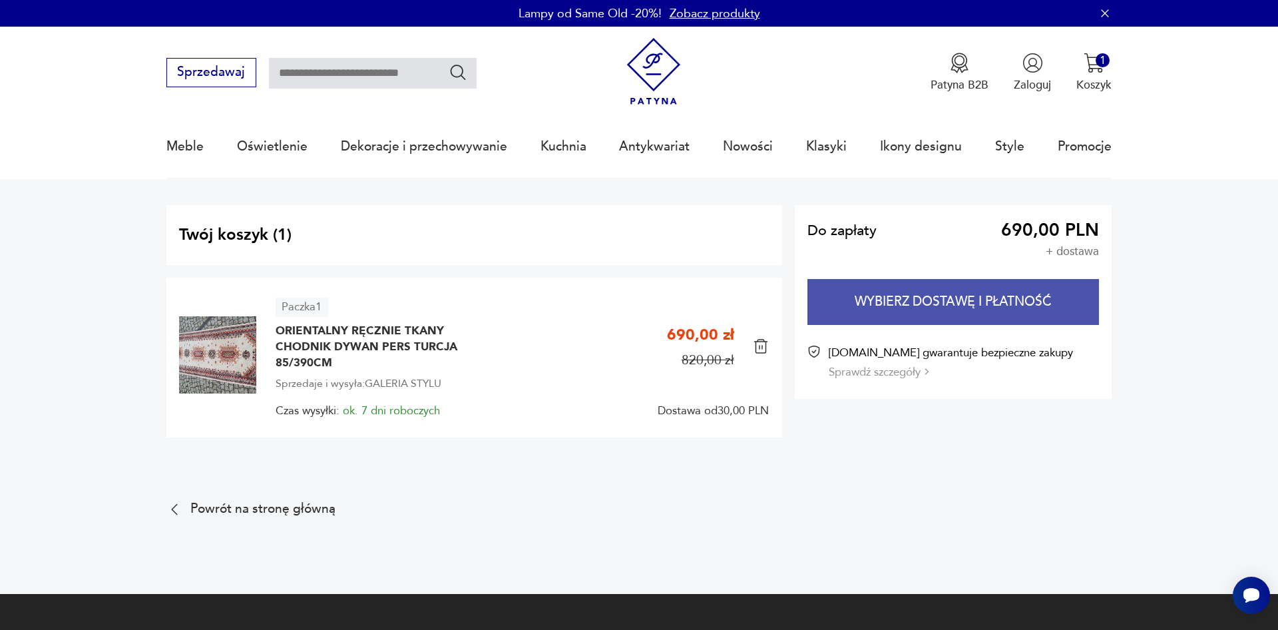
click at [872, 305] on button "Wybierz dostawę i płatność" at bounding box center [954, 302] width 292 height 46
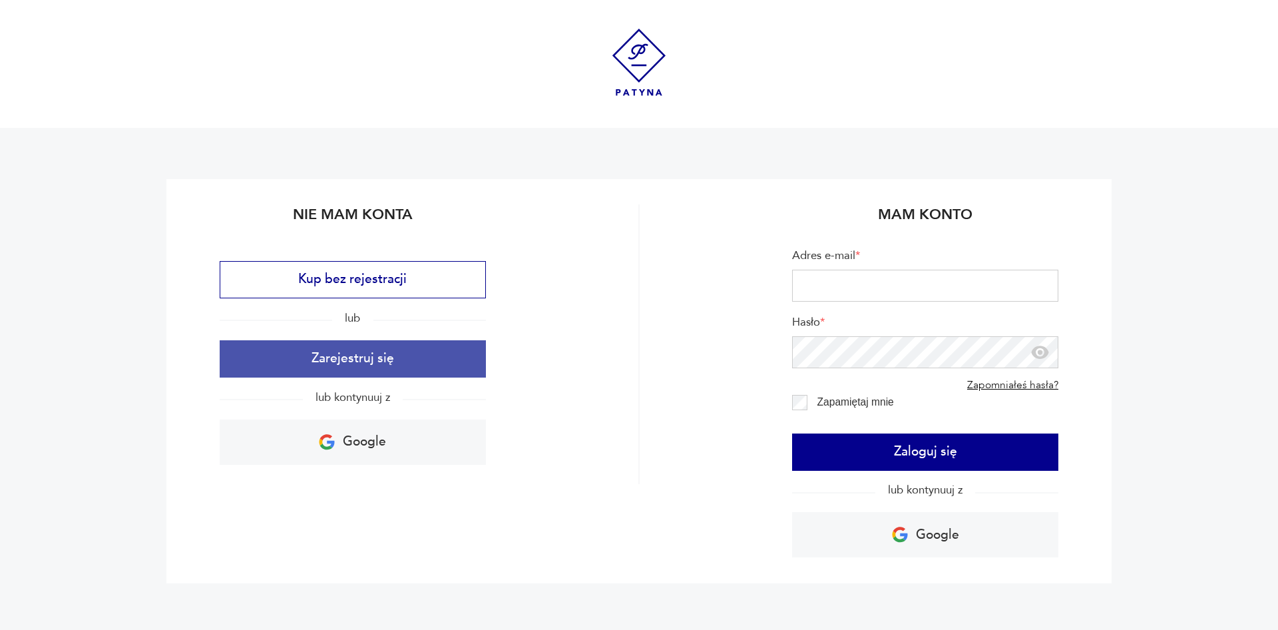
click at [412, 360] on button "Zarejestruj się" at bounding box center [353, 358] width 266 height 37
click at [361, 358] on button "Zarejestruj się" at bounding box center [353, 358] width 266 height 37
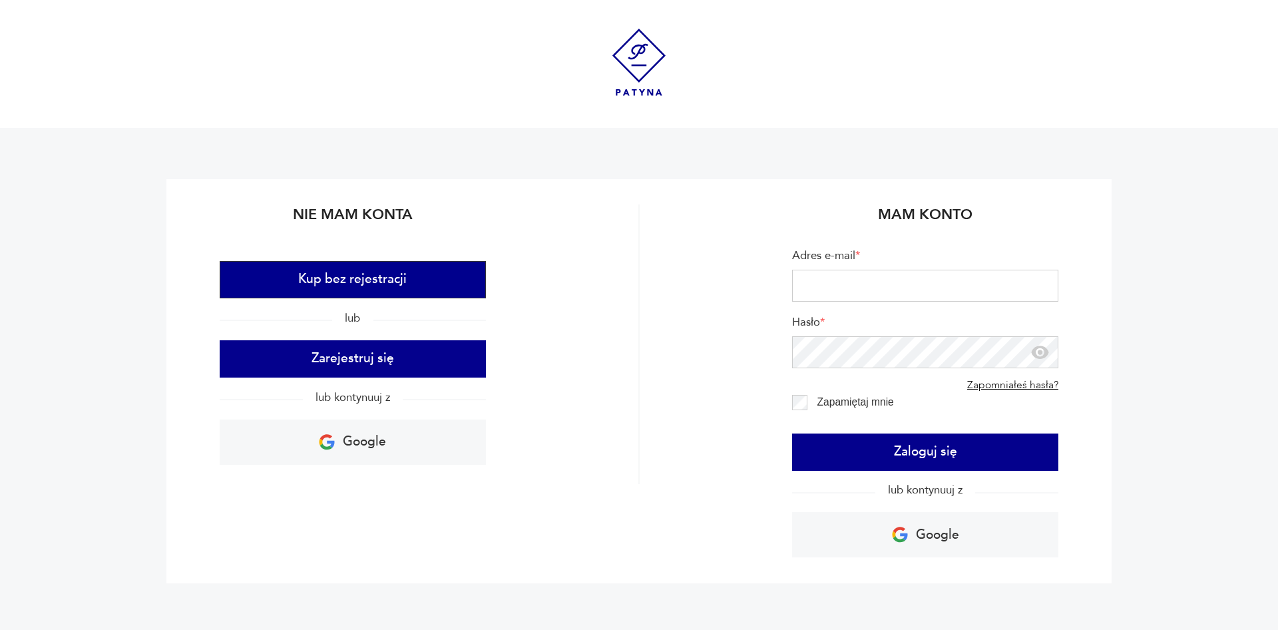
click at [367, 264] on button "Kup bez rejestracji" at bounding box center [353, 279] width 266 height 37
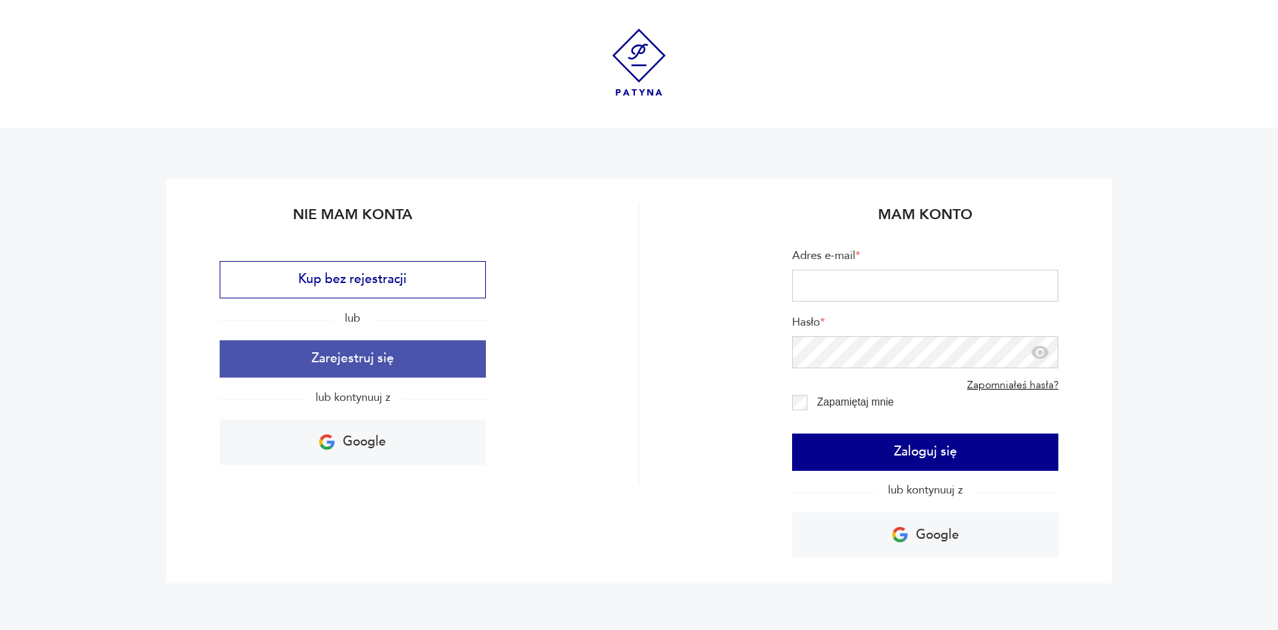
click at [390, 367] on button "Zarejestruj się" at bounding box center [353, 358] width 266 height 37
click at [353, 359] on button "Zarejestruj się" at bounding box center [353, 358] width 266 height 37
click at [322, 357] on button "Zarejestruj się" at bounding box center [353, 358] width 266 height 37
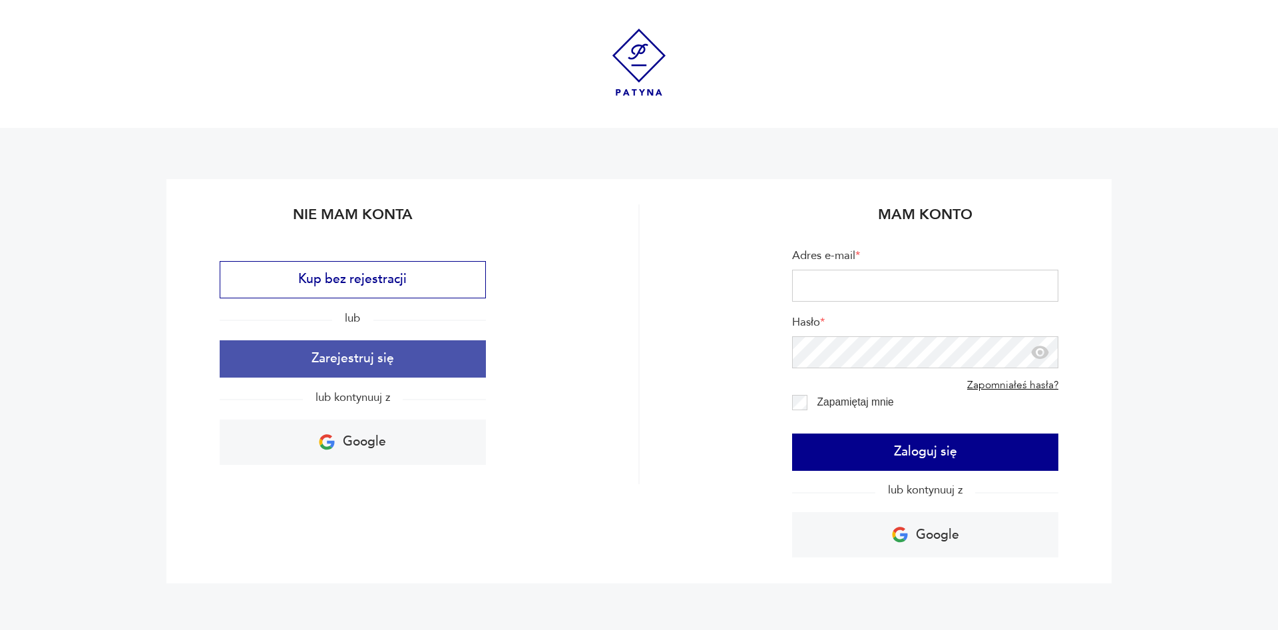
click at [396, 351] on button "Zarejestruj się" at bounding box center [353, 358] width 266 height 37
click at [392, 351] on button "Zarejestruj się" at bounding box center [353, 358] width 266 height 37
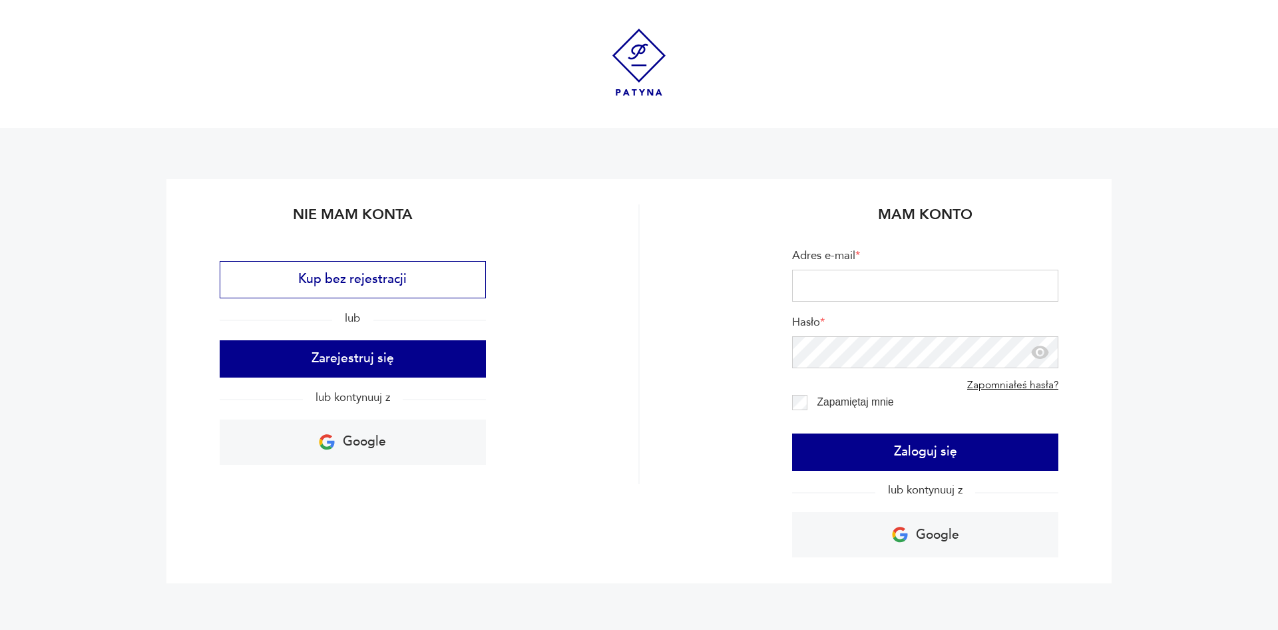
click at [302, 394] on div "Kup bez rejestracji lub Zarejestruj się lub kontynuuj z Google" at bounding box center [353, 363] width 266 height 204
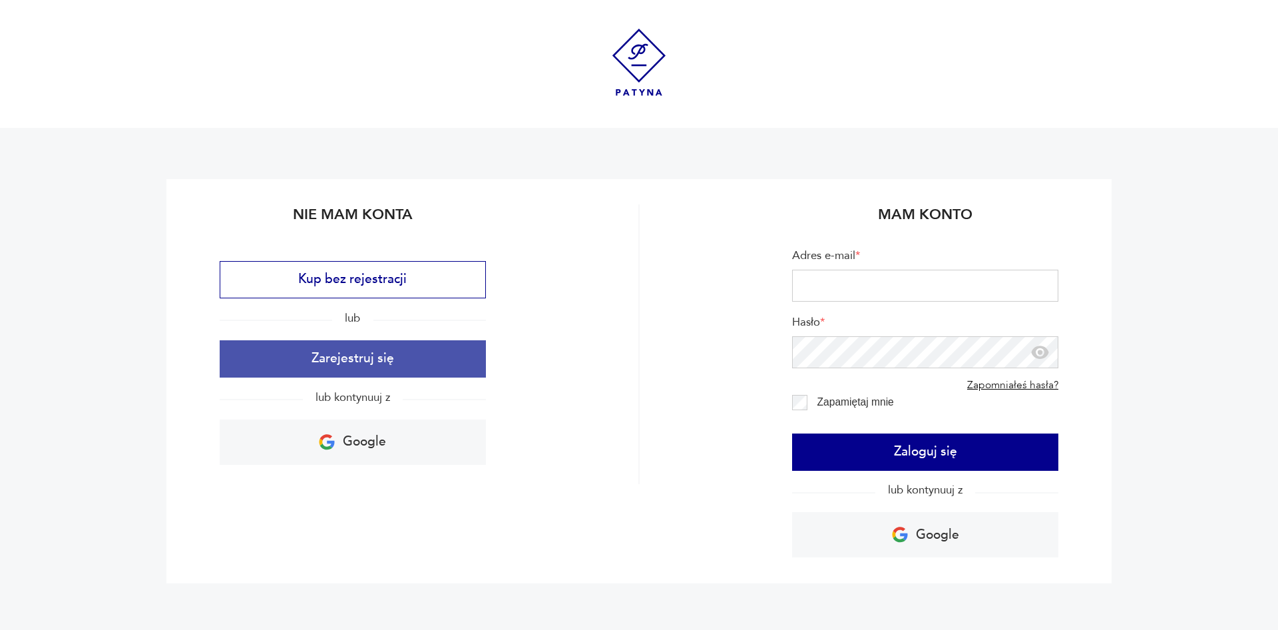
click at [300, 355] on button "Zarejestruj się" at bounding box center [353, 358] width 266 height 37
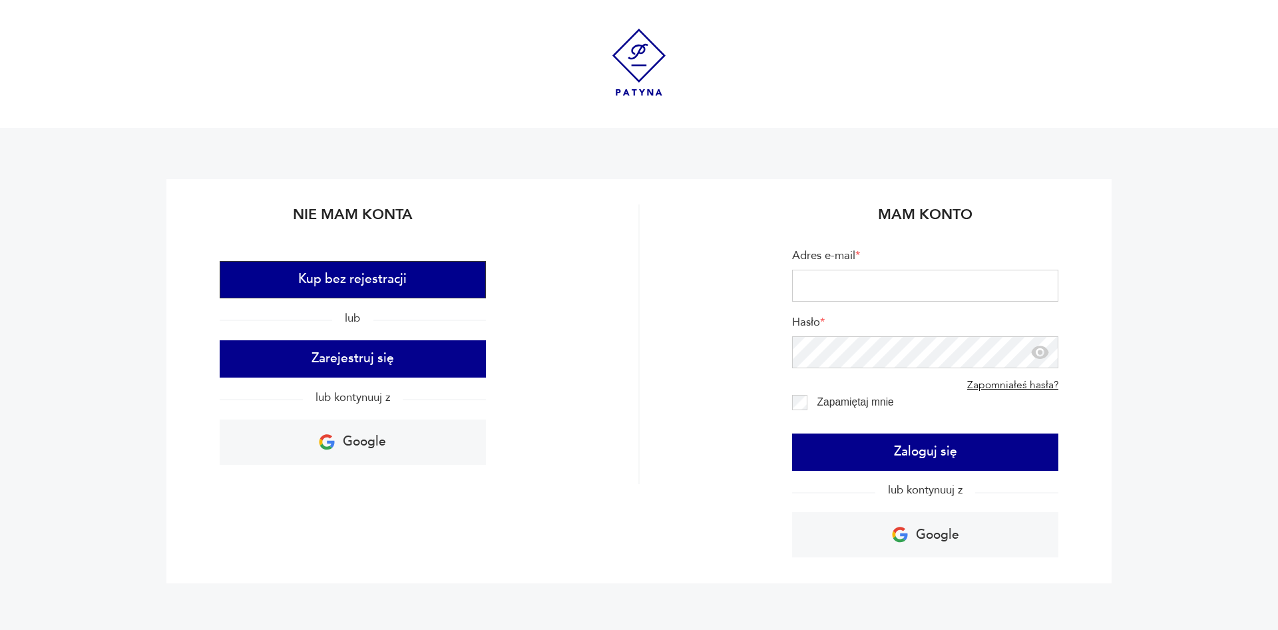
click at [352, 288] on button "Kup bez rejestracji" at bounding box center [353, 279] width 266 height 37
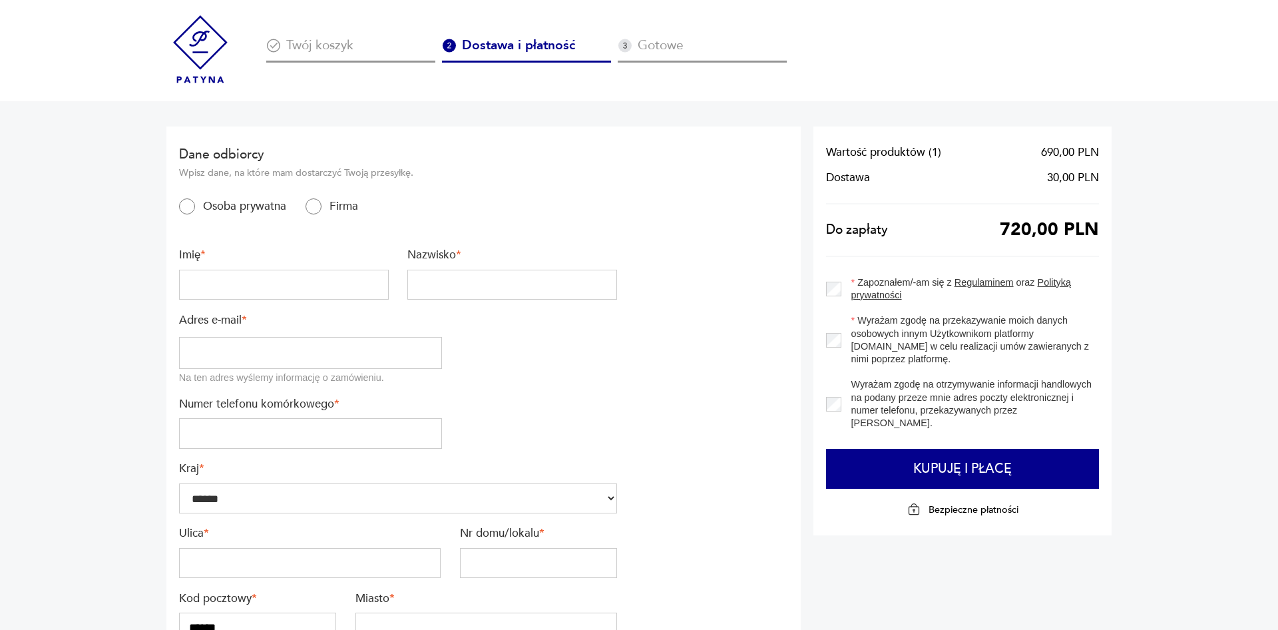
click at [267, 286] on input "text" at bounding box center [284, 285] width 210 height 31
type input "*********"
type input "****"
type input "**********"
drag, startPoint x: 312, startPoint y: 418, endPoint x: 318, endPoint y: 404, distance: 15.6
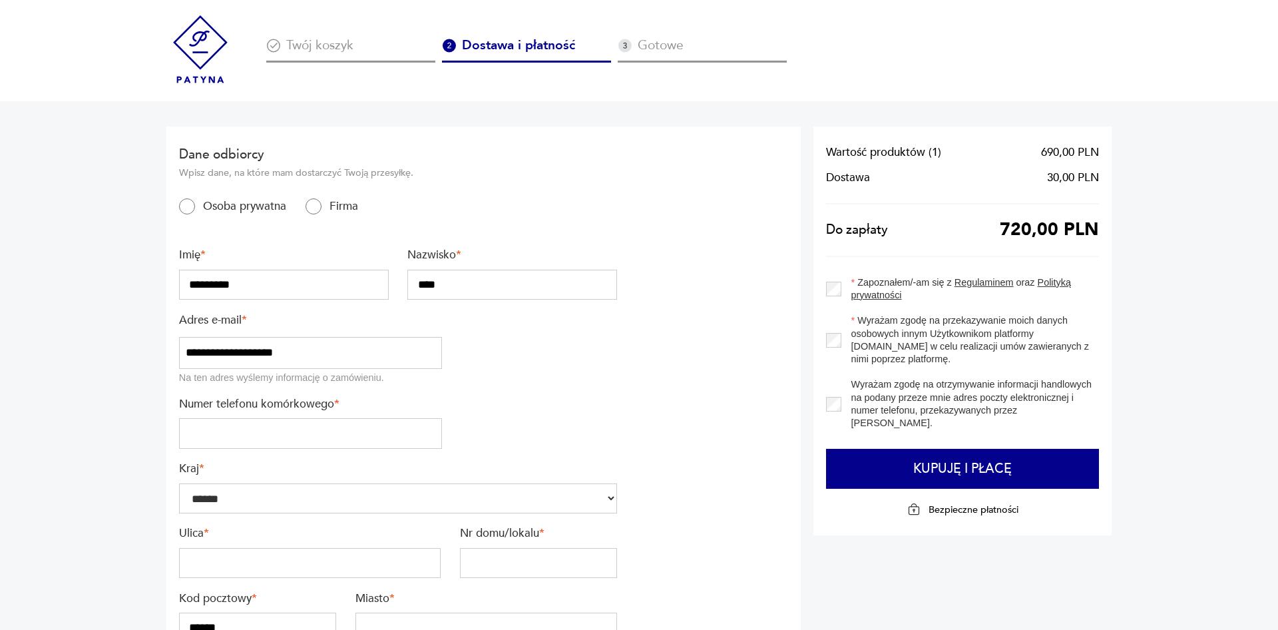
click at [313, 418] on div "Numer telefonu komórkowego *" at bounding box center [310, 423] width 263 height 52
click at [316, 427] on input "tel" at bounding box center [310, 433] width 263 height 31
type input "*********"
click at [268, 553] on input "text" at bounding box center [310, 563] width 262 height 31
type input "**********"
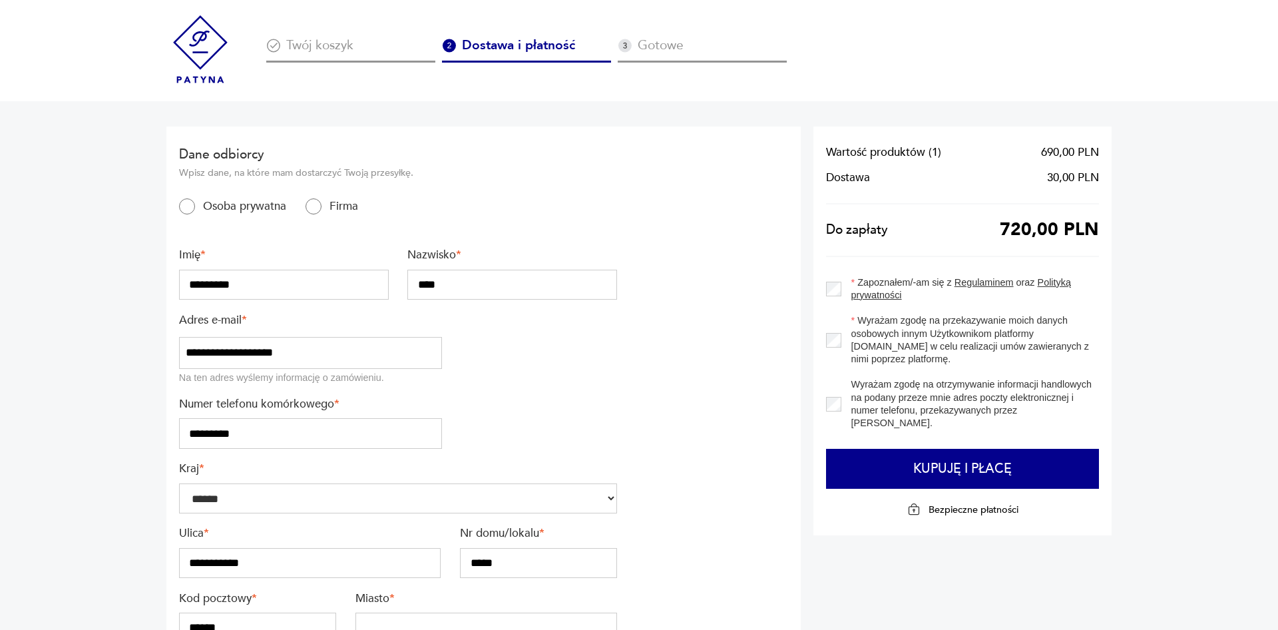
scroll to position [272, 0]
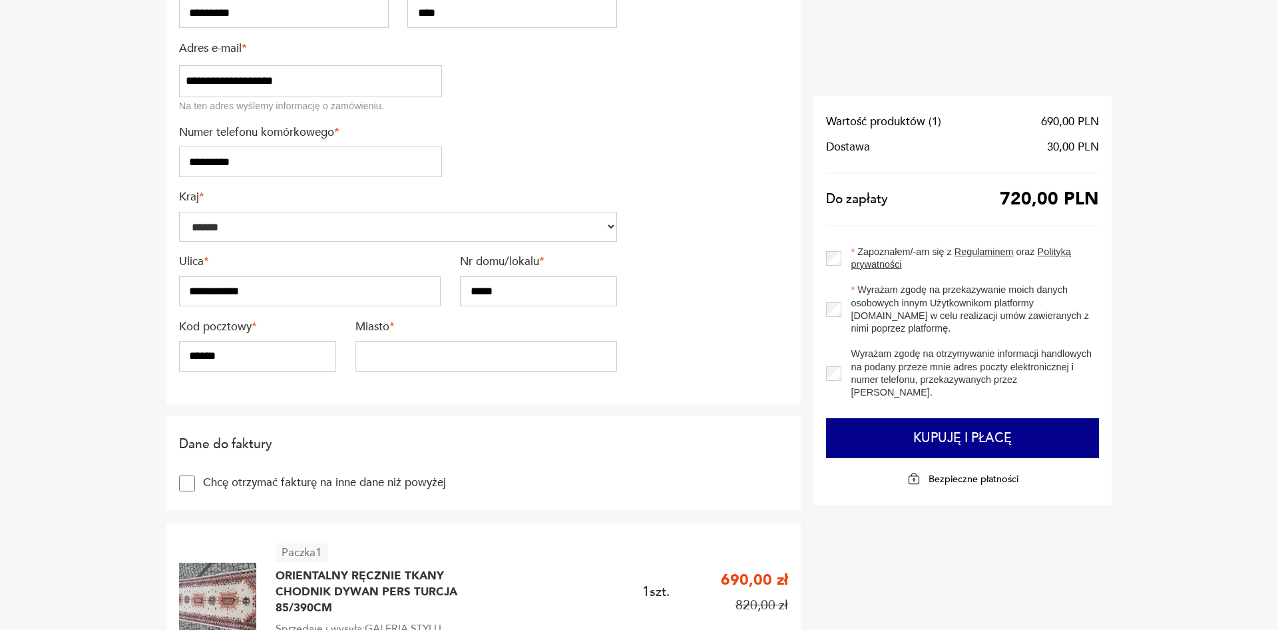
type input "*****"
click at [191, 352] on input "******" at bounding box center [257, 356] width 157 height 31
type input "******"
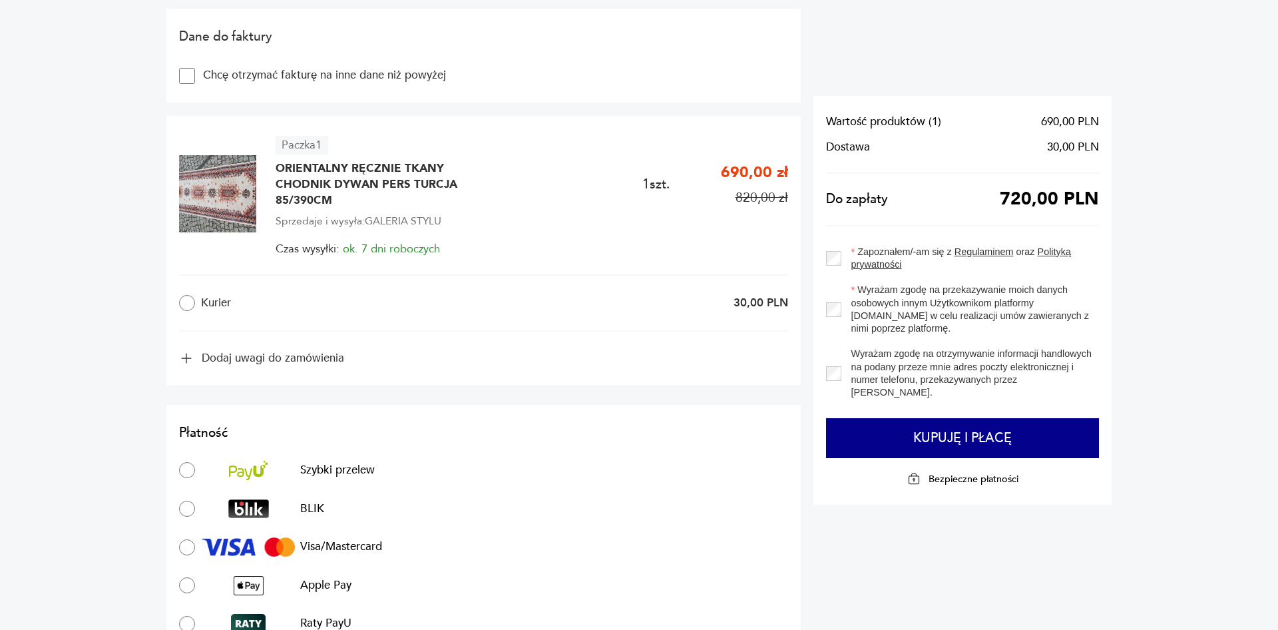
scroll to position [747, 0]
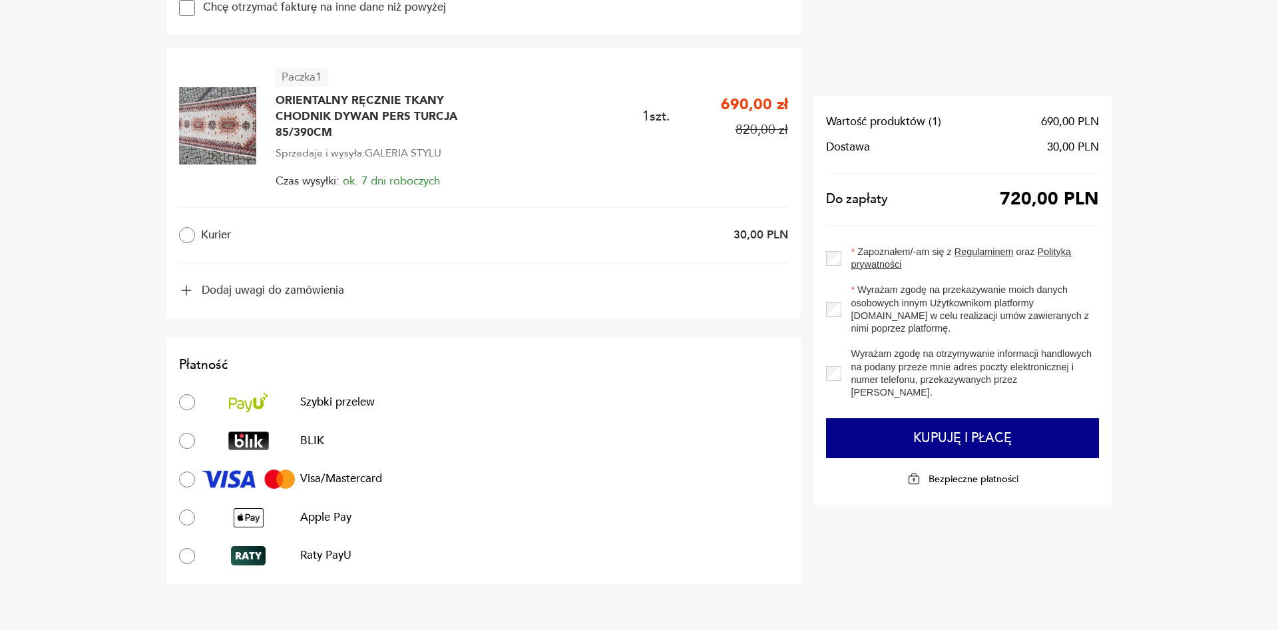
type input "********"
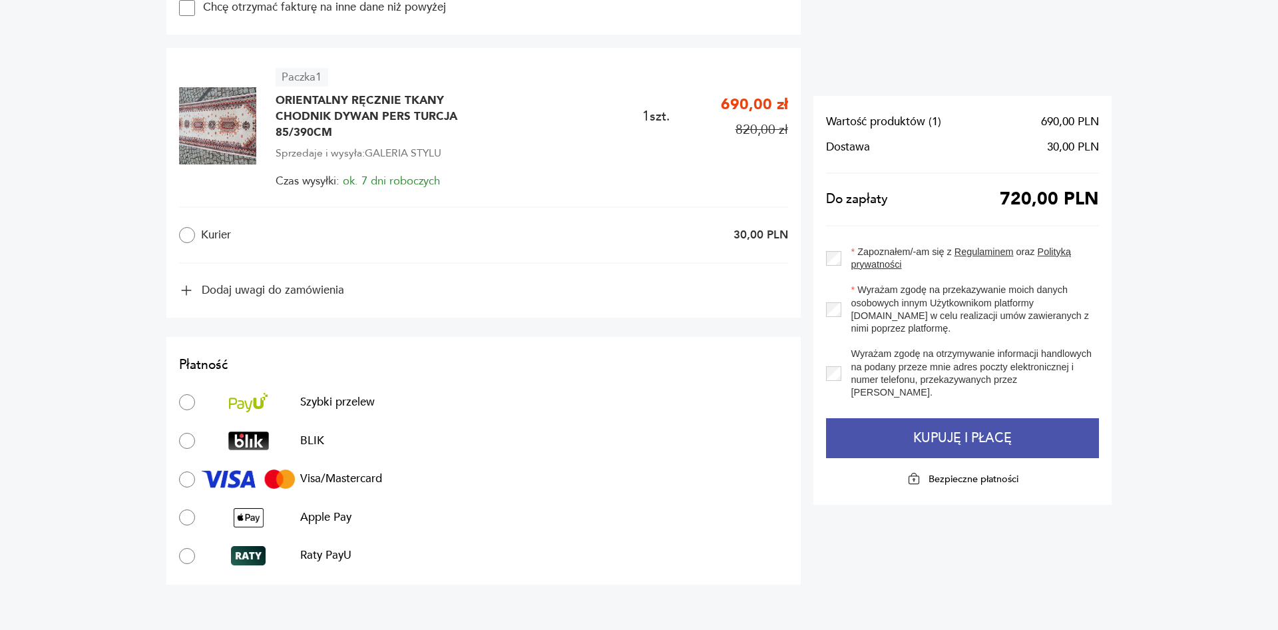
click at [910, 434] on button "Kupuję i płacę" at bounding box center [962, 438] width 273 height 40
